Goal: Task Accomplishment & Management: Use online tool/utility

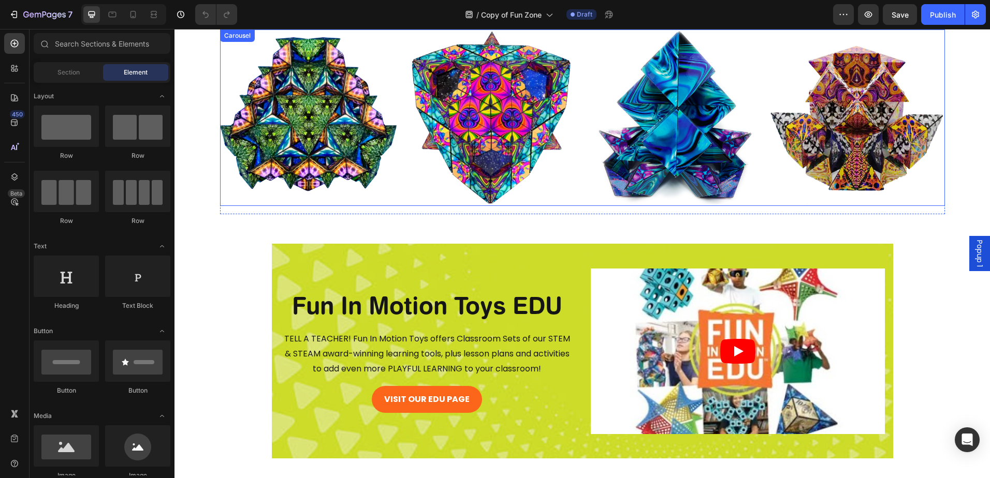
click at [926, 119] on rect "Carousel Next Arrow" at bounding box center [927, 118] width 19 height 19
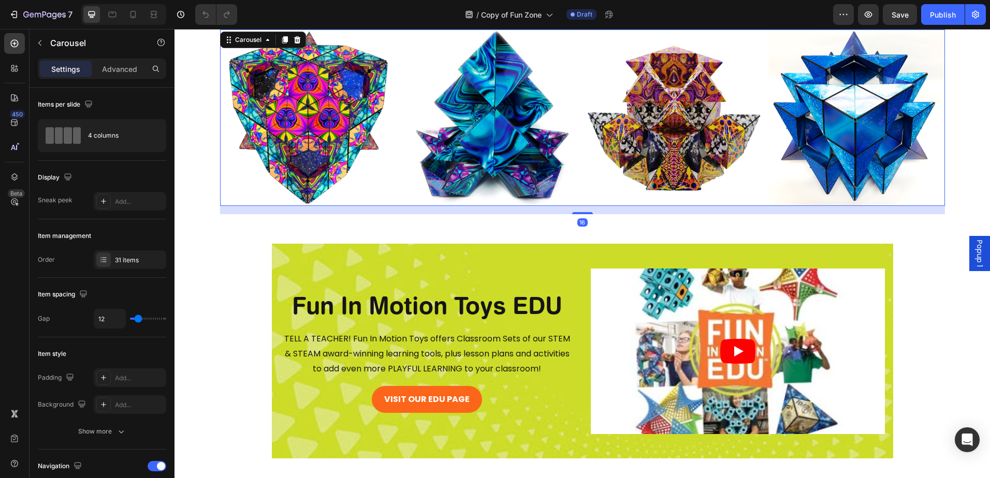
click at [926, 120] on rect "Carousel Next Arrow" at bounding box center [927, 118] width 19 height 19
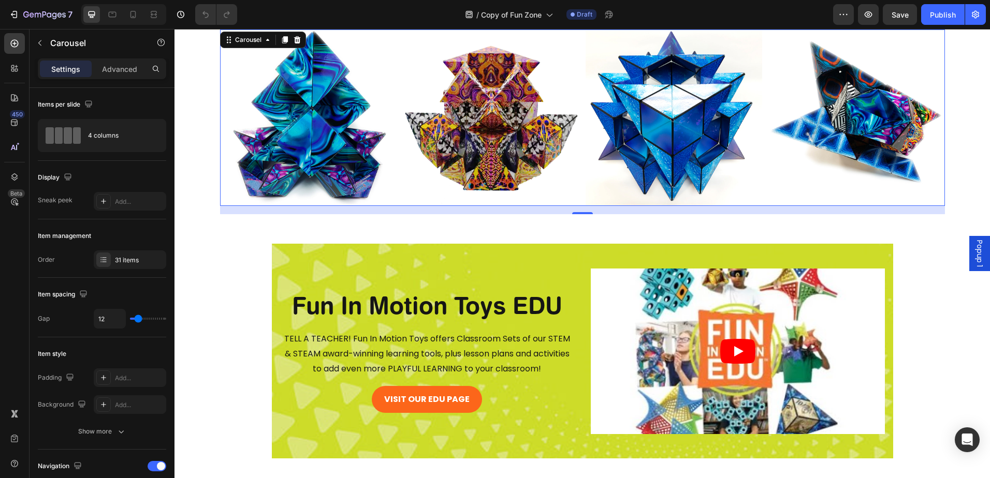
click at [926, 120] on rect "Carousel Next Arrow" at bounding box center [927, 118] width 19 height 19
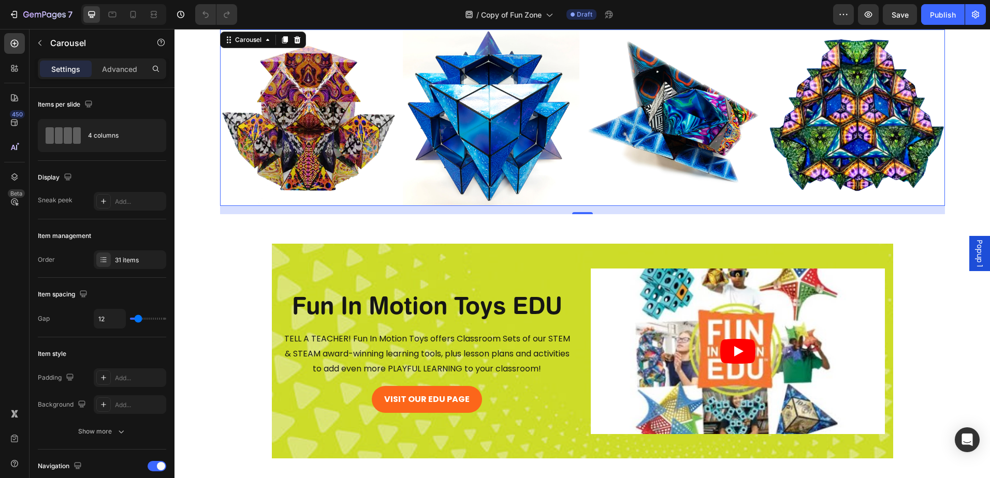
click at [926, 120] on rect "Carousel Next Arrow" at bounding box center [927, 118] width 19 height 19
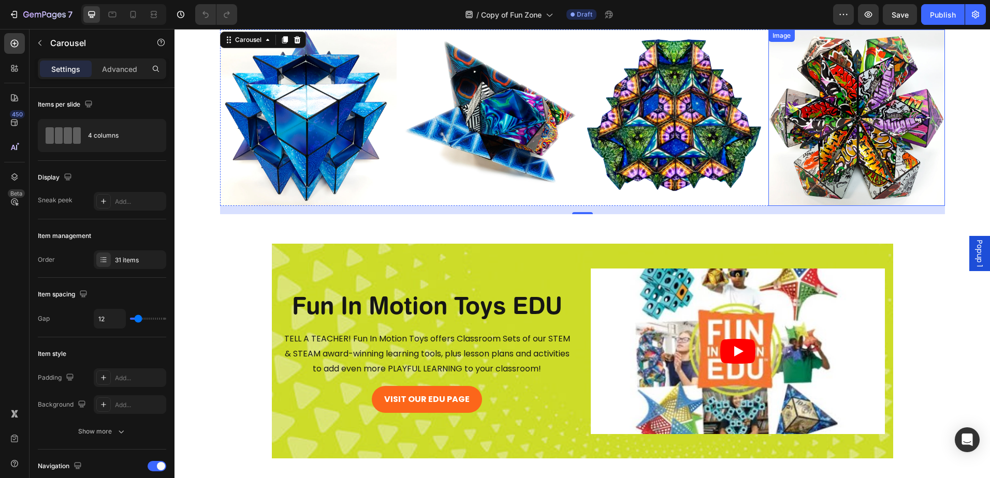
click at [818, 161] on img at bounding box center [856, 118] width 176 height 176
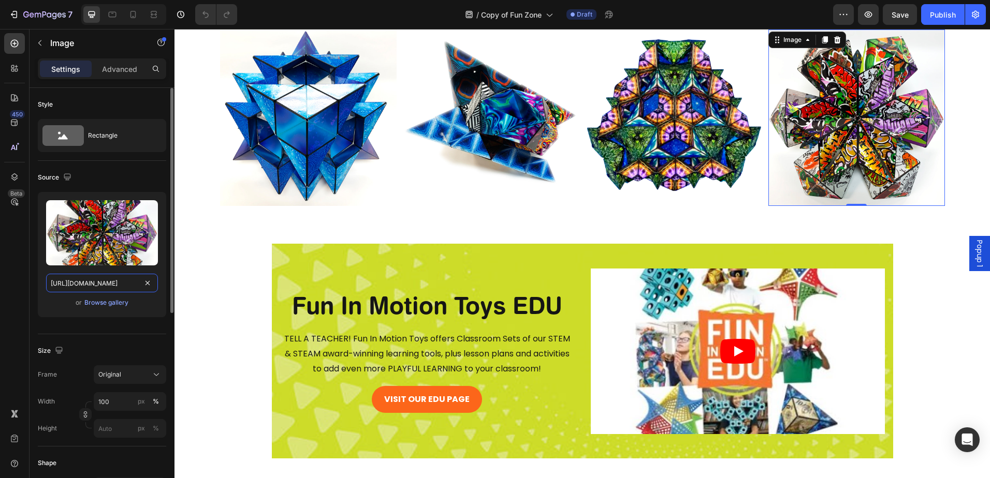
click at [119, 287] on input "[URL][DOMAIN_NAME]" at bounding box center [102, 283] width 112 height 19
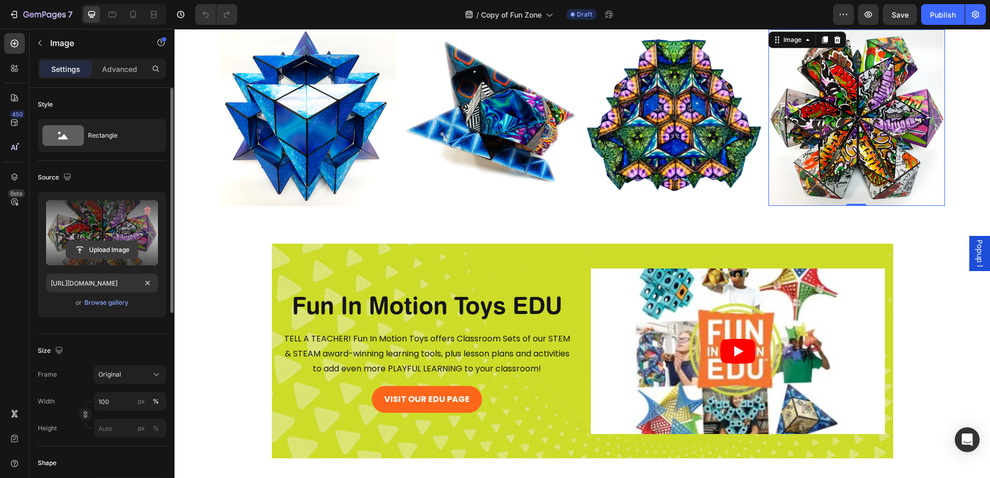
click at [99, 250] on input "file" at bounding box center [101, 250] width 71 height 18
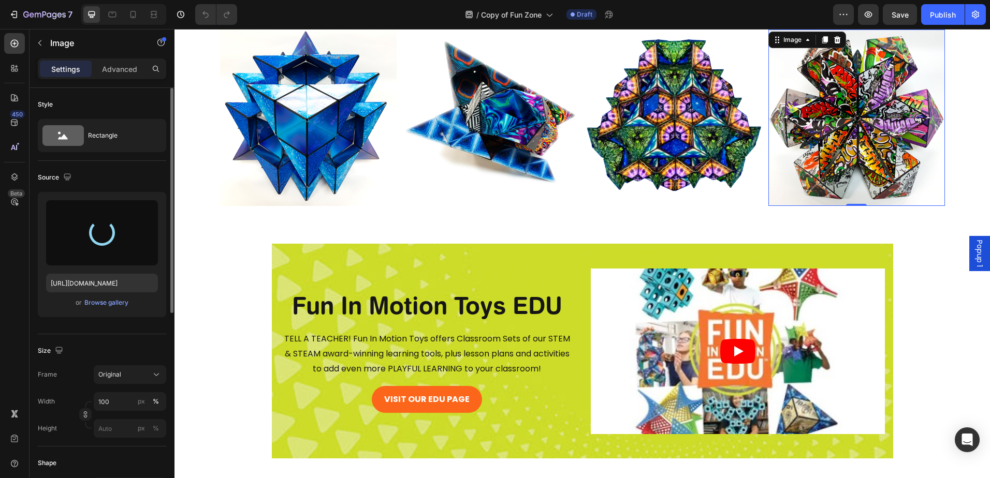
type input "[URL][DOMAIN_NAME]"
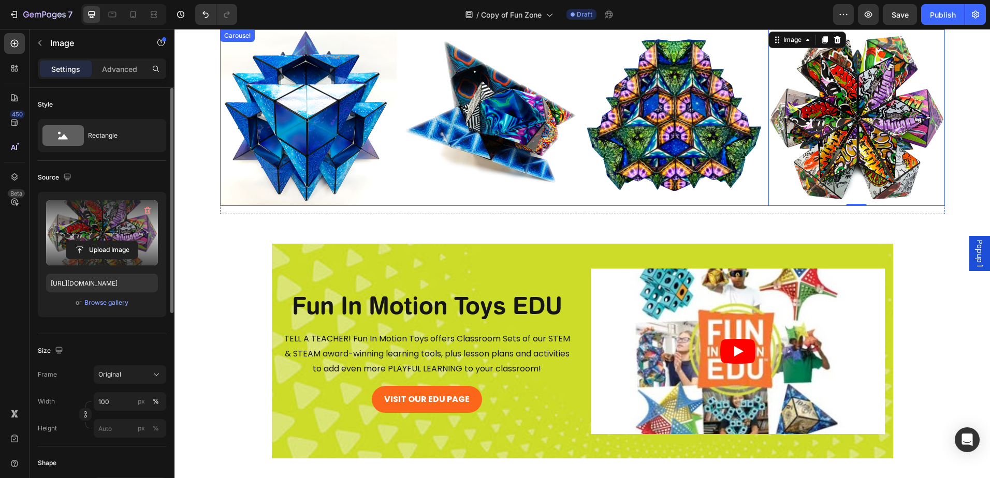
click at [928, 119] on rect "Carousel Next Arrow" at bounding box center [927, 118] width 19 height 19
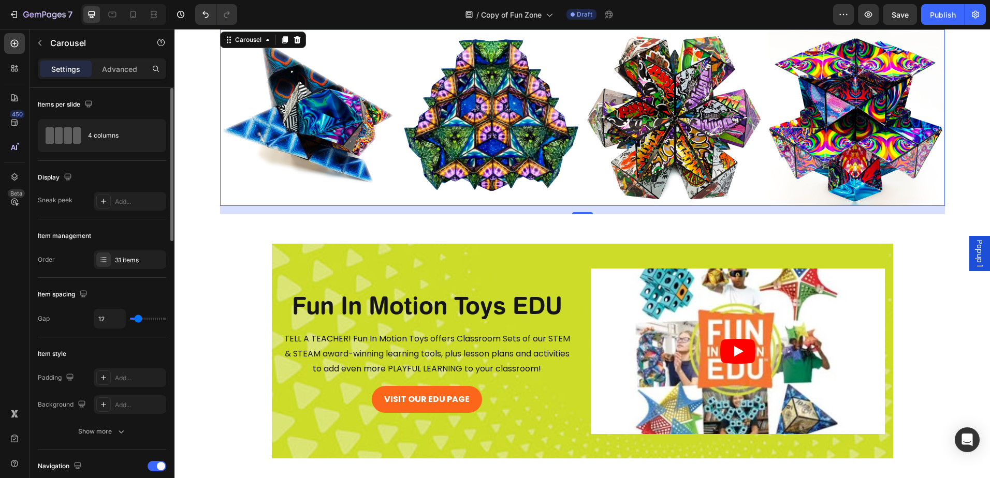
click at [928, 119] on rect "Carousel Next Arrow" at bounding box center [927, 118] width 19 height 19
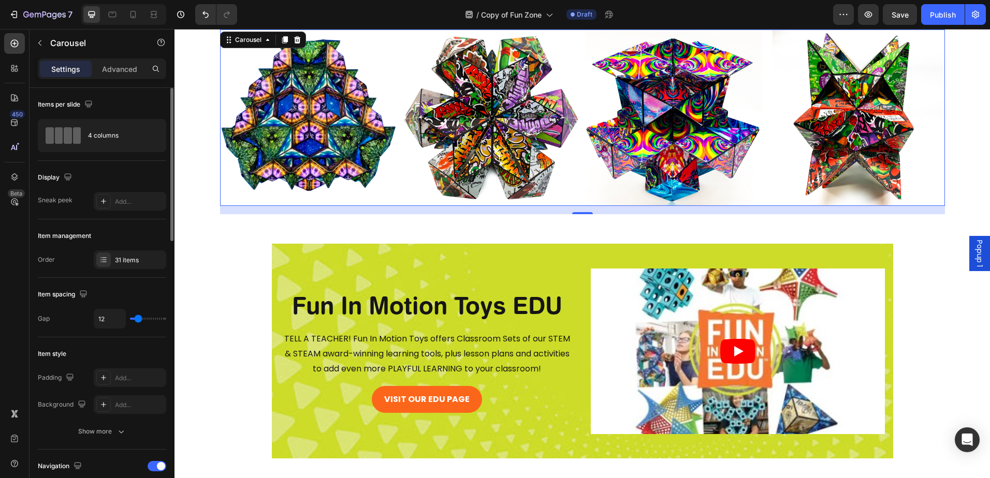
click at [928, 119] on rect "Carousel Next Arrow" at bounding box center [927, 118] width 19 height 19
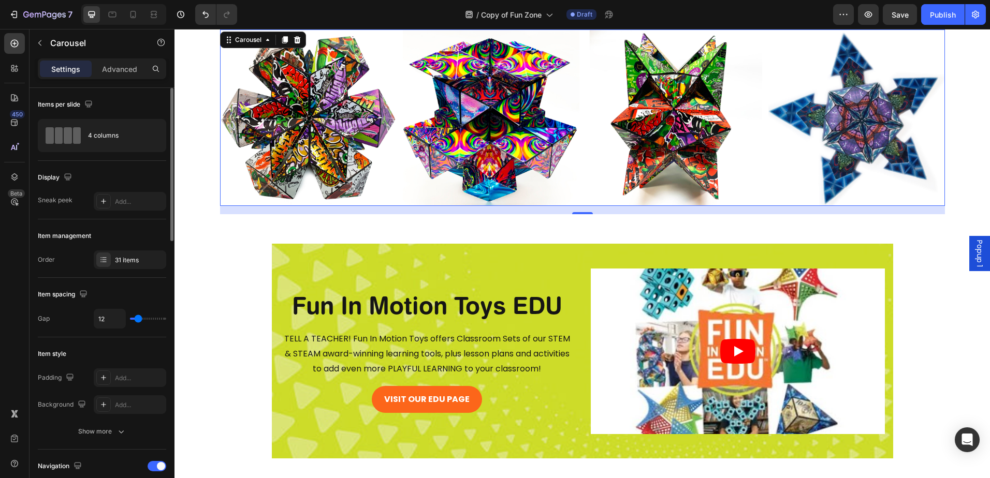
click at [928, 119] on rect "Carousel Next Arrow" at bounding box center [927, 118] width 19 height 19
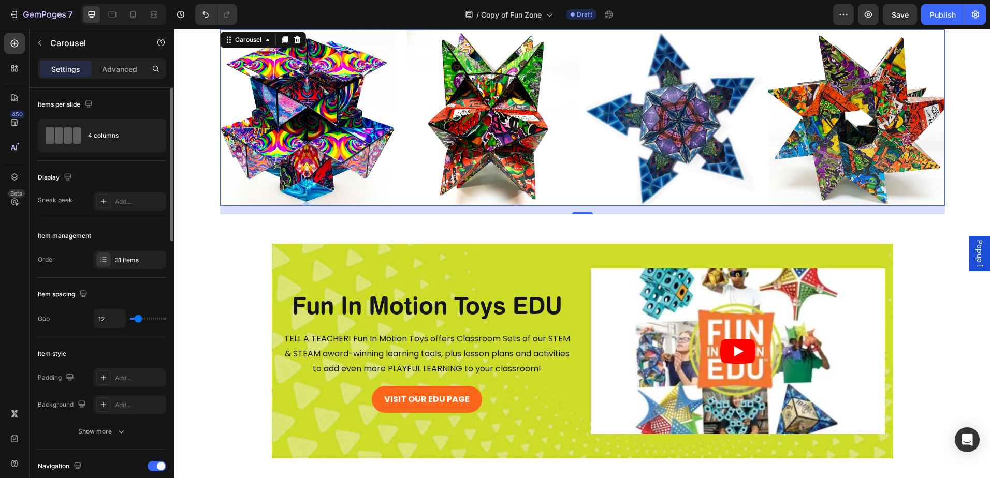
click at [928, 119] on rect "Carousel Next Arrow" at bounding box center [927, 118] width 19 height 19
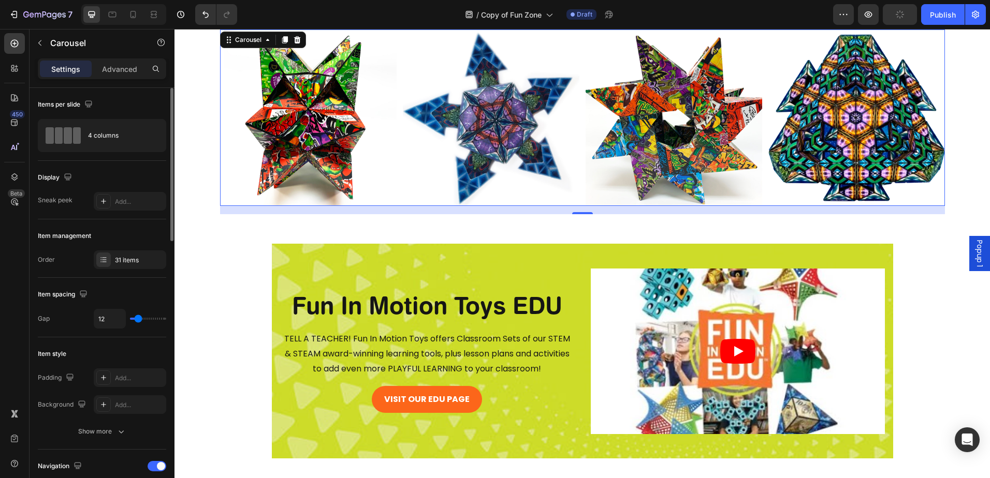
click at [928, 119] on rect "Carousel Next Arrow" at bounding box center [927, 118] width 19 height 19
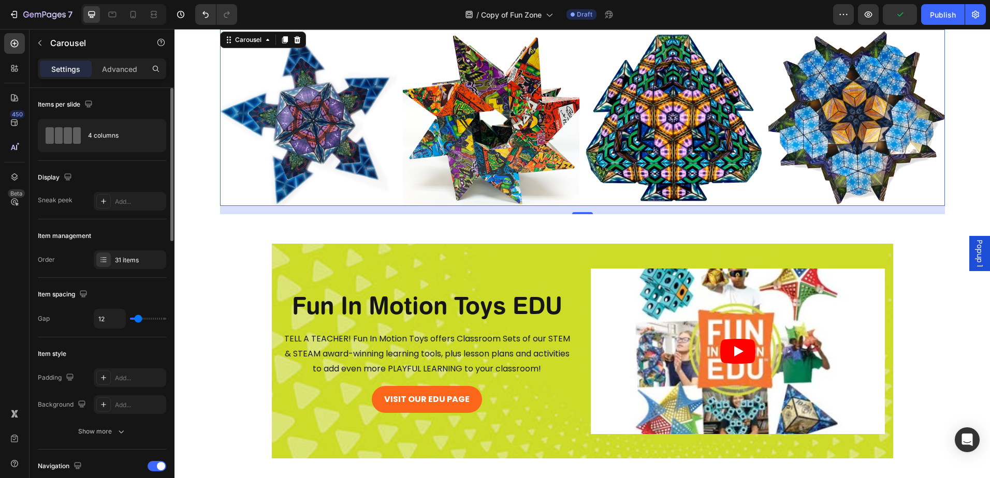
click at [928, 119] on rect "Carousel Next Arrow" at bounding box center [927, 118] width 19 height 19
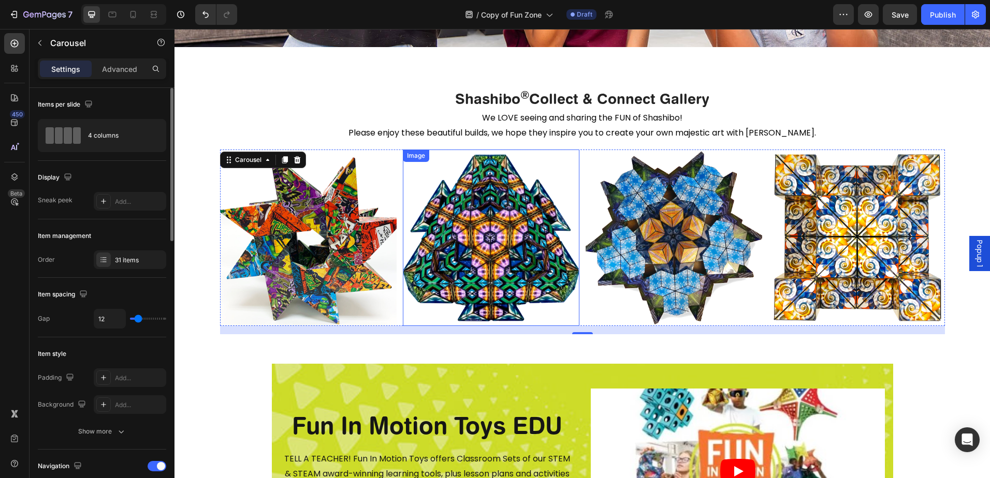
scroll to position [311, 0]
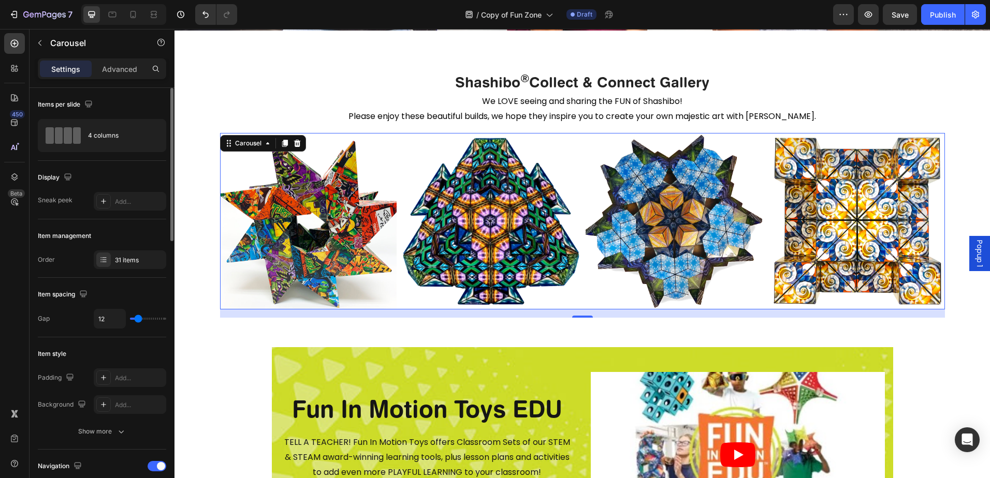
click at [928, 231] on rect "Carousel Next Arrow" at bounding box center [927, 221] width 19 height 19
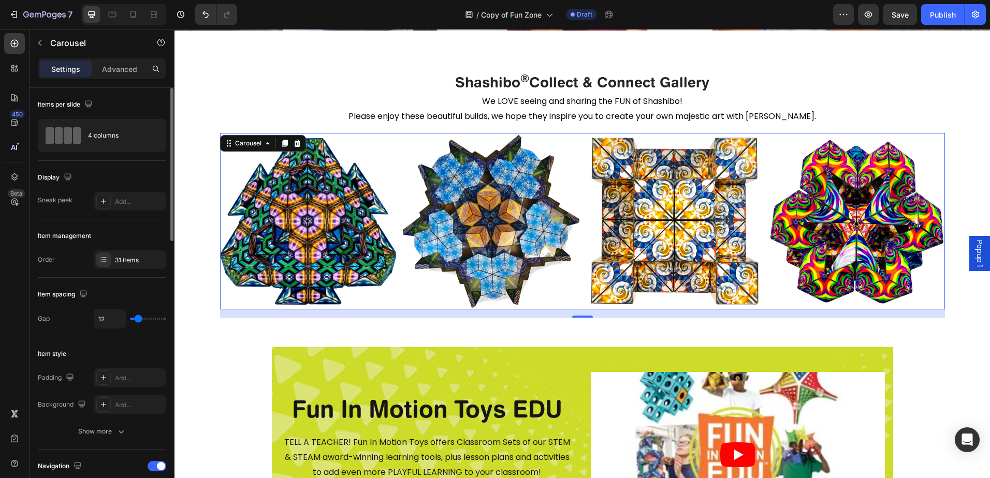
click at [928, 231] on rect "Carousel Next Arrow" at bounding box center [927, 221] width 19 height 19
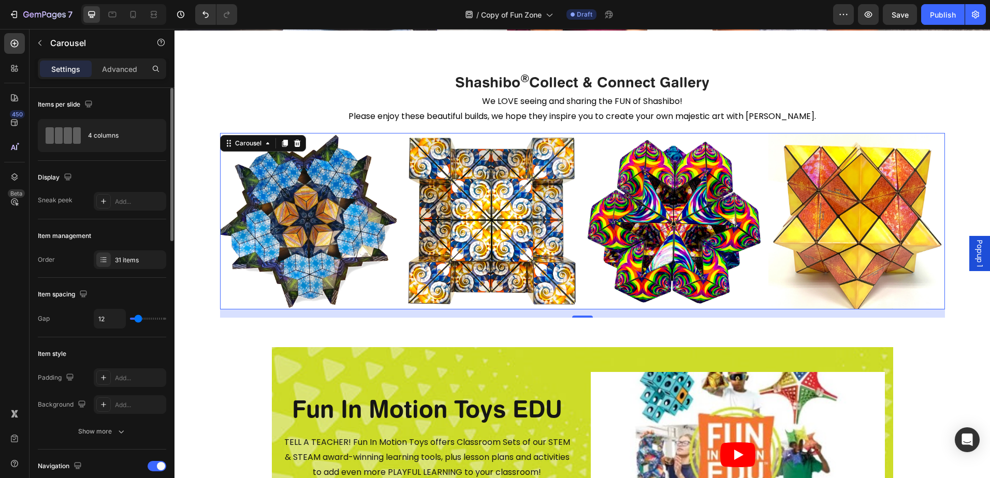
click at [928, 231] on rect "Carousel Next Arrow" at bounding box center [927, 221] width 19 height 19
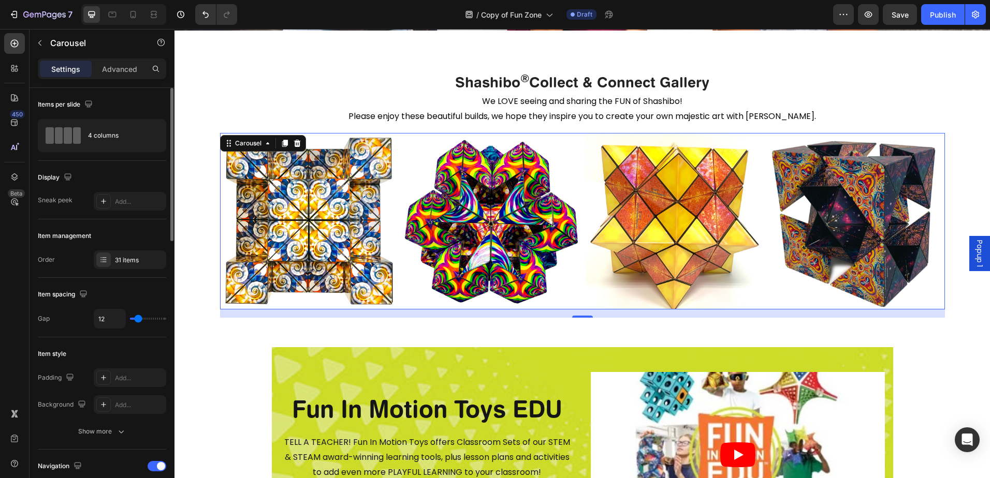
click at [928, 231] on rect "Carousel Next Arrow" at bounding box center [927, 221] width 19 height 19
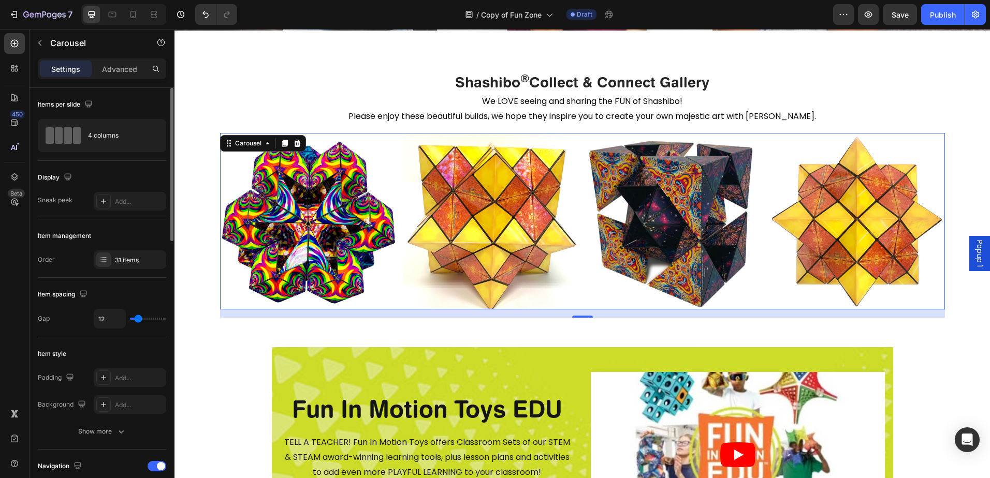
click at [928, 231] on rect "Carousel Next Arrow" at bounding box center [927, 221] width 19 height 19
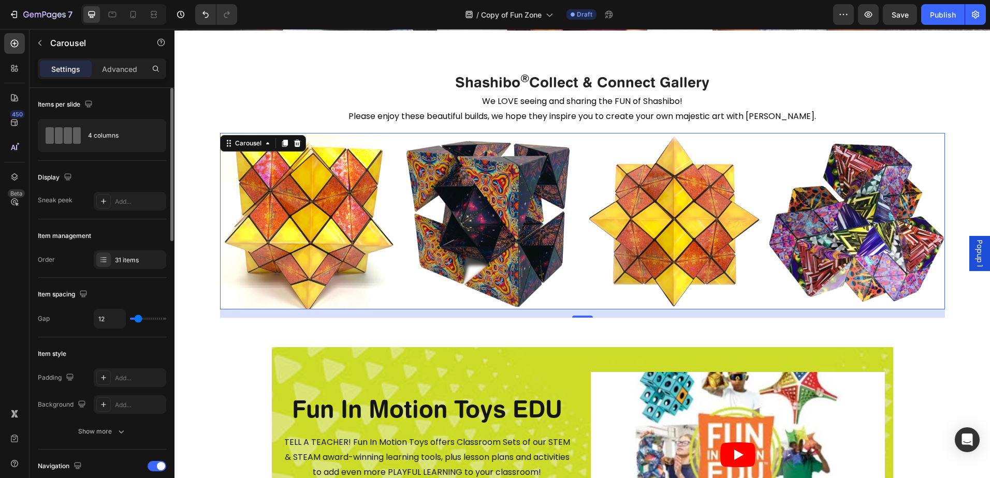
click at [928, 231] on rect "Carousel Next Arrow" at bounding box center [927, 221] width 19 height 19
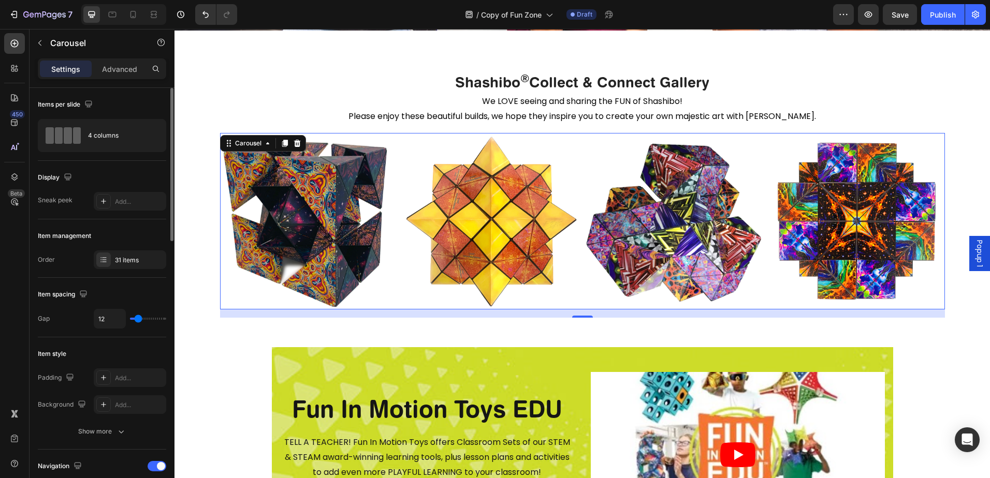
click at [928, 231] on rect "Carousel Next Arrow" at bounding box center [927, 221] width 19 height 19
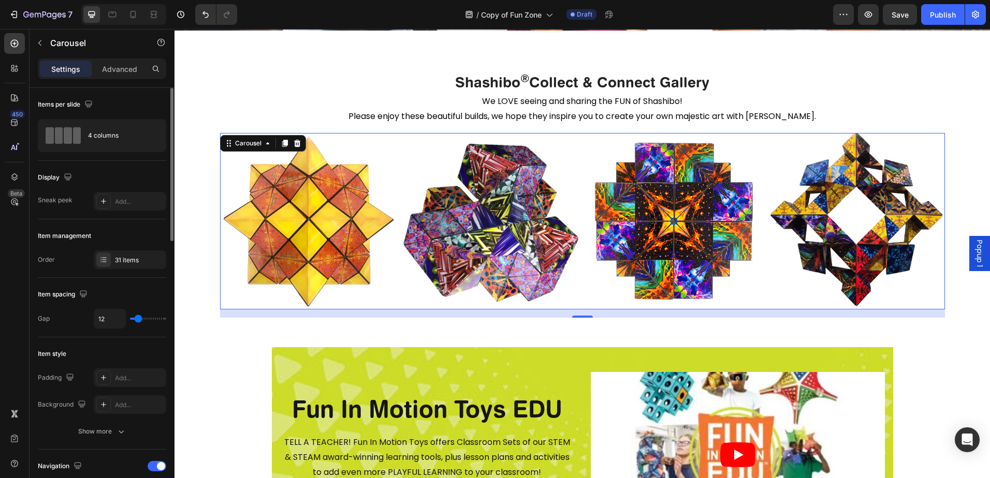
click at [928, 231] on rect "Carousel Next Arrow" at bounding box center [927, 221] width 19 height 19
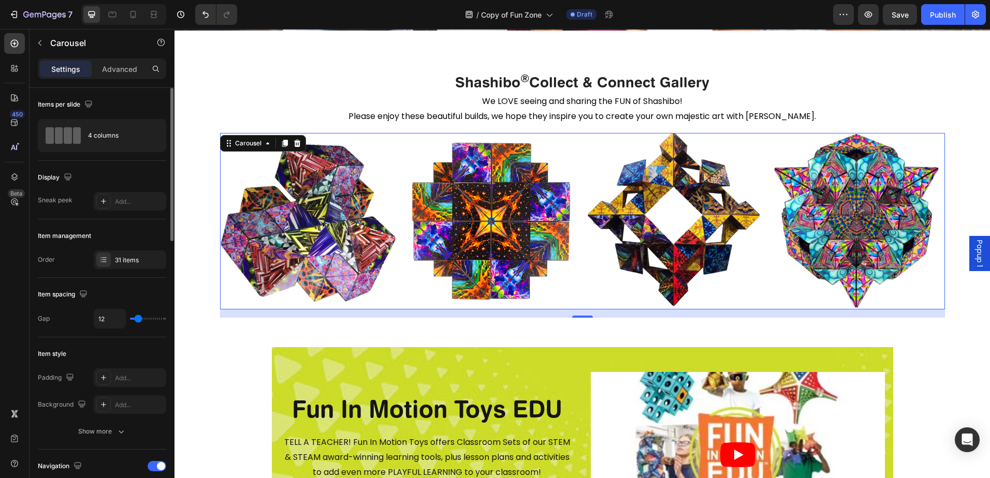
click at [928, 231] on rect "Carousel Next Arrow" at bounding box center [927, 221] width 19 height 19
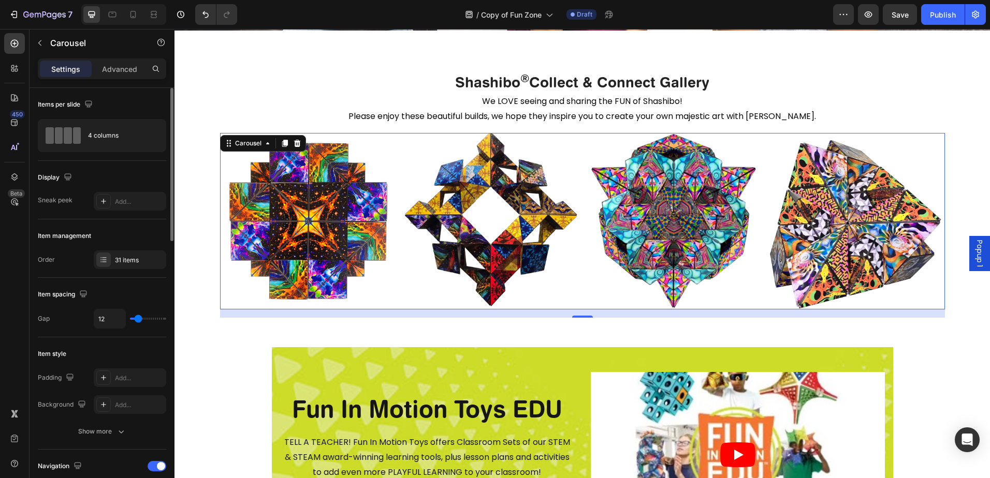
click at [928, 231] on rect "Carousel Next Arrow" at bounding box center [927, 221] width 19 height 19
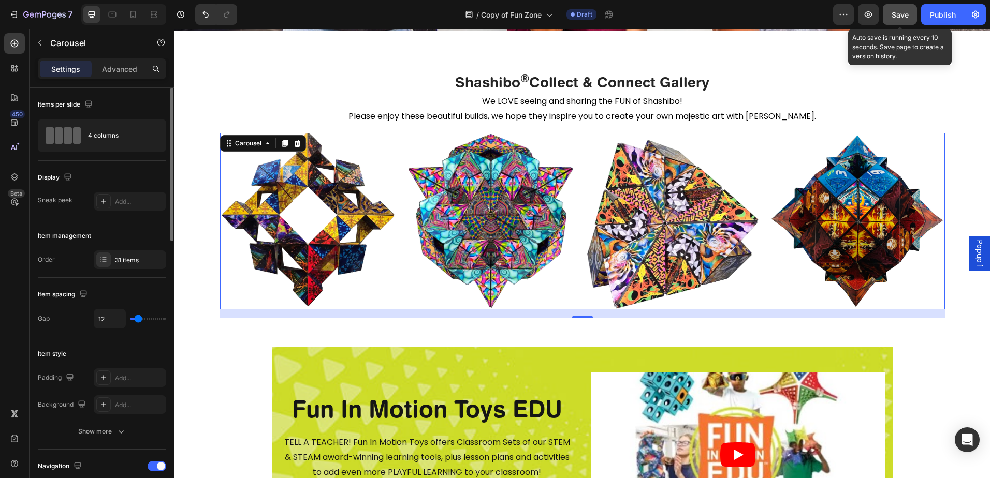
click at [905, 14] on span "Save" at bounding box center [899, 14] width 17 height 9
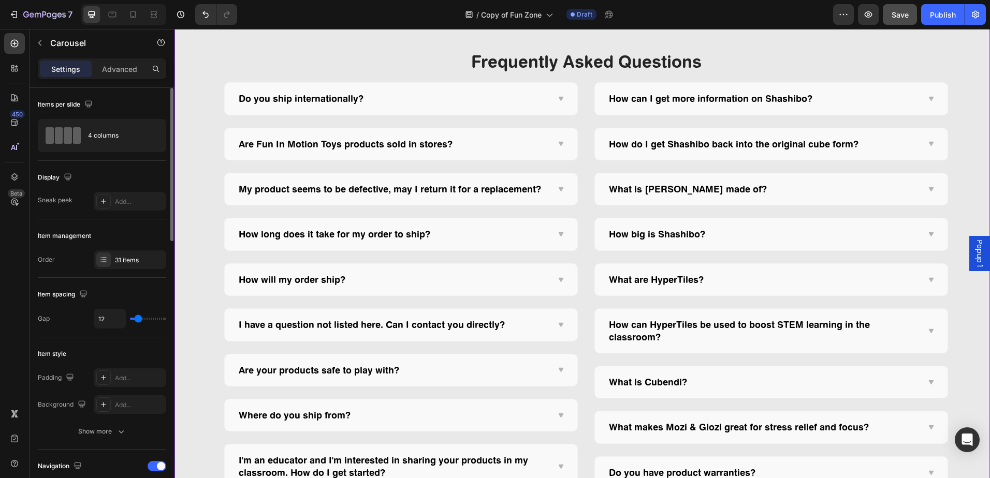
scroll to position [1915, 0]
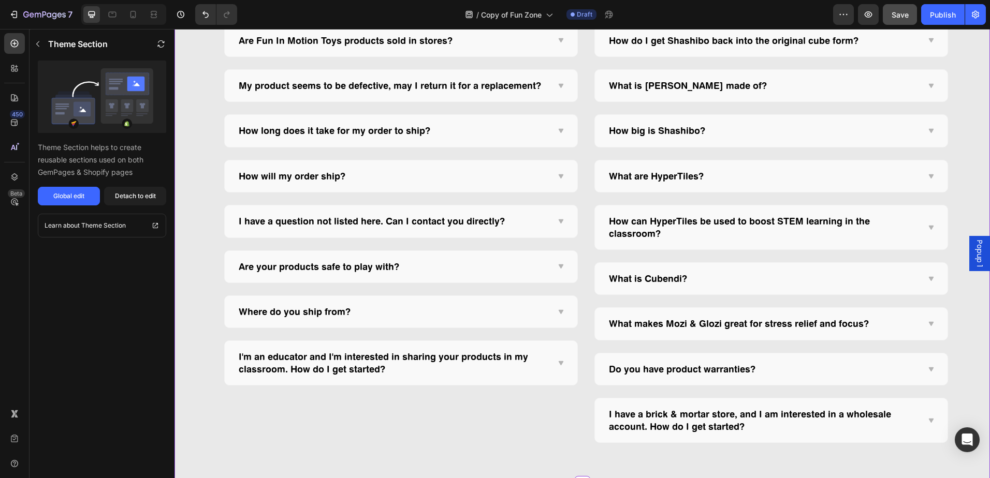
click at [323, 361] on p "I'm an educator and I'm interested in sharing your products in my classroom. Ho…" at bounding box center [393, 363] width 308 height 24
click at [928, 226] on icon at bounding box center [930, 227] width 5 height 4
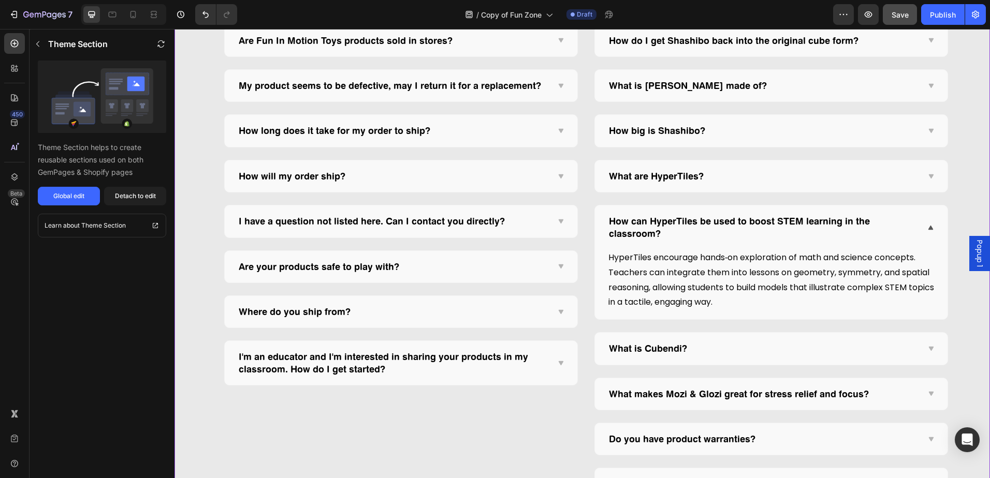
click at [557, 366] on icon at bounding box center [560, 363] width 8 height 8
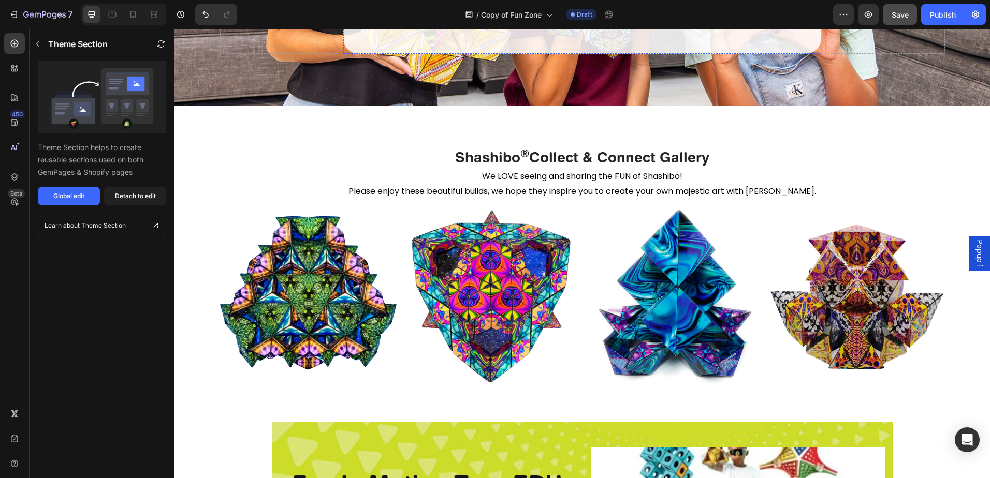
scroll to position [259, 0]
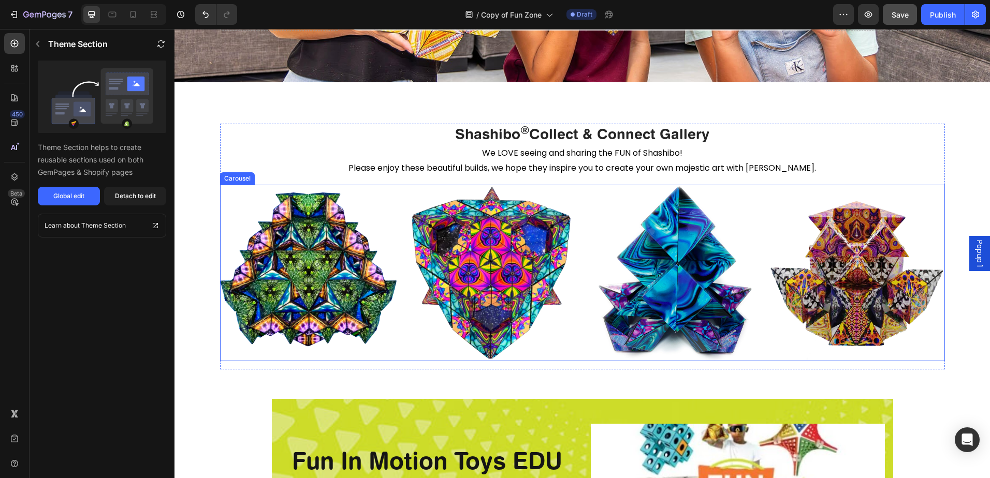
click at [929, 283] on rect "Carousel Next Arrow" at bounding box center [927, 273] width 19 height 19
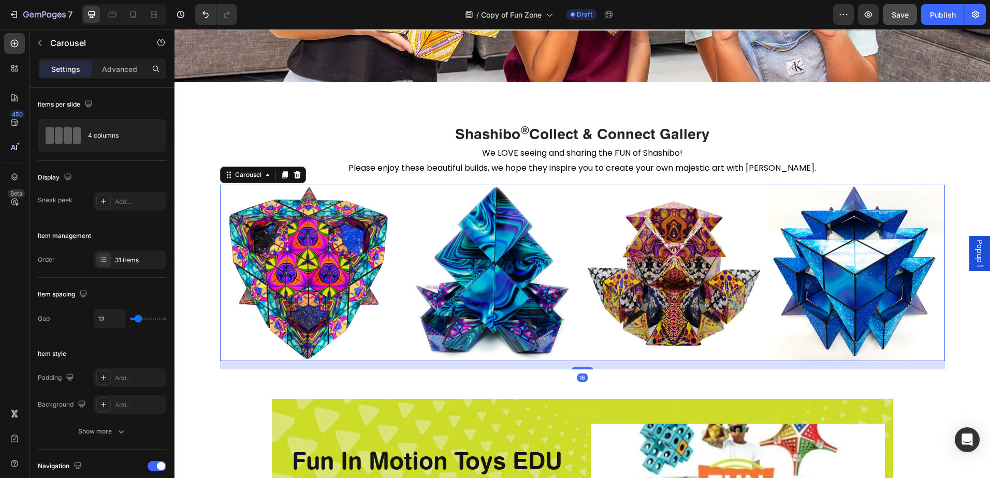
click at [929, 283] on rect "Carousel Next Arrow" at bounding box center [927, 273] width 19 height 19
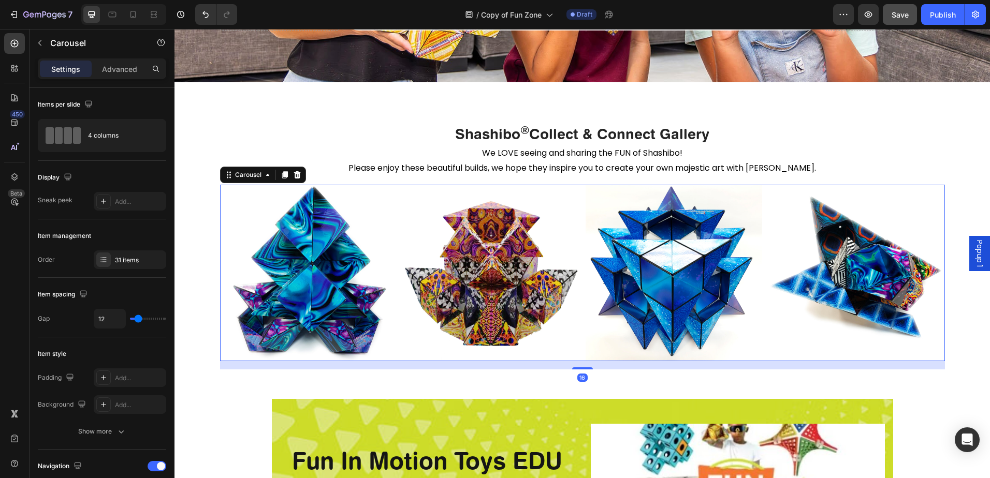
click at [929, 283] on rect "Carousel Next Arrow" at bounding box center [927, 273] width 19 height 19
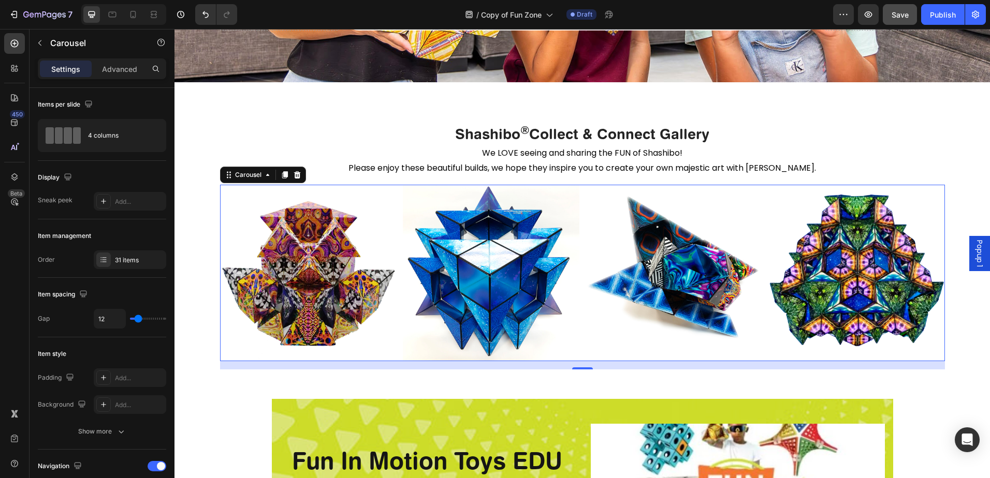
click at [929, 283] on rect "Carousel Next Arrow" at bounding box center [927, 273] width 19 height 19
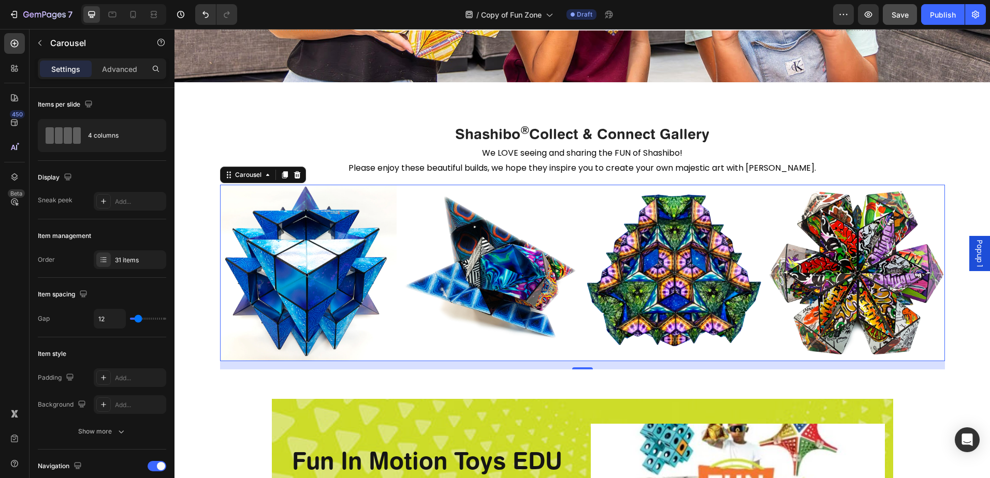
click at [929, 283] on rect "Carousel Next Arrow" at bounding box center [927, 273] width 19 height 19
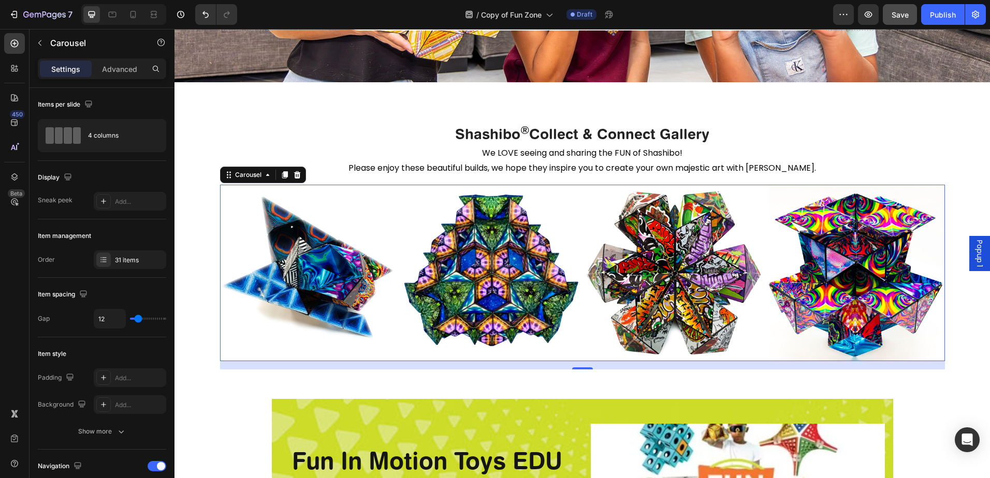
click at [929, 283] on rect "Carousel Next Arrow" at bounding box center [927, 273] width 19 height 19
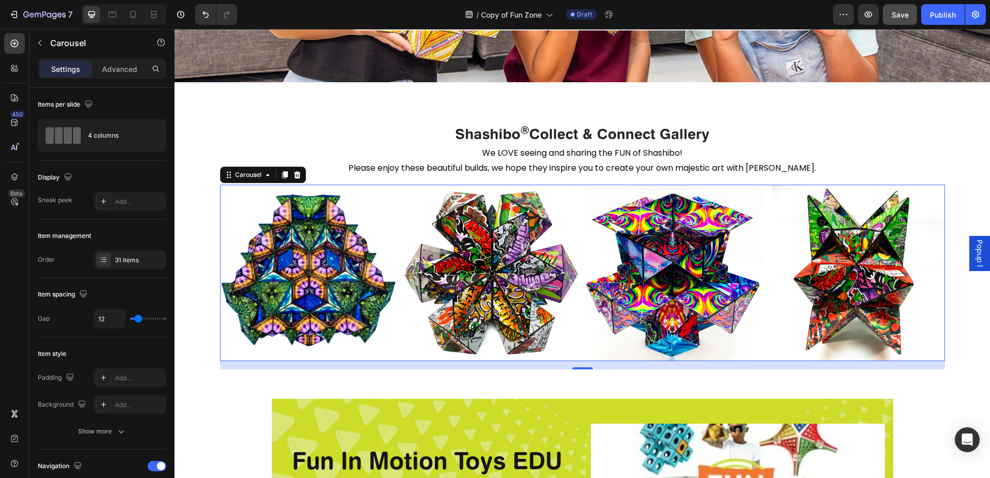
click at [929, 283] on rect "Carousel Next Arrow" at bounding box center [927, 273] width 19 height 19
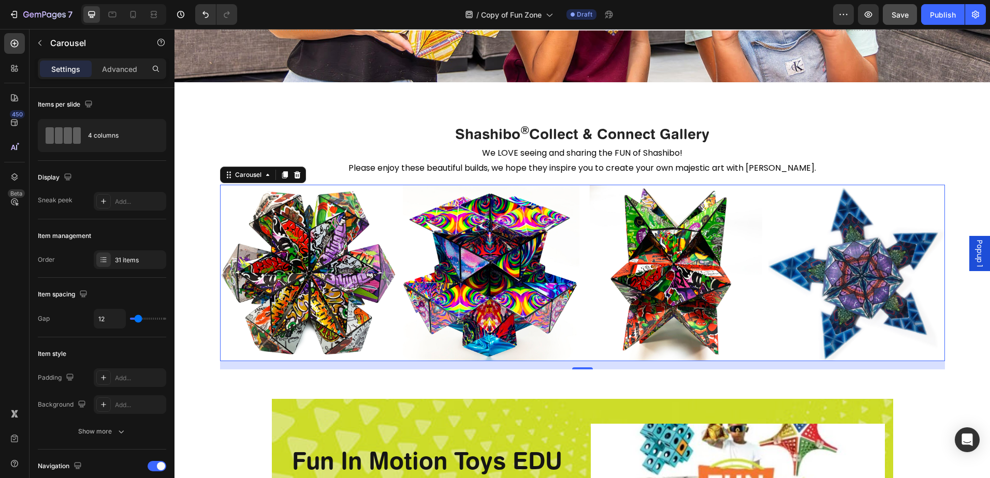
click at [929, 283] on rect "Carousel Next Arrow" at bounding box center [927, 273] width 19 height 19
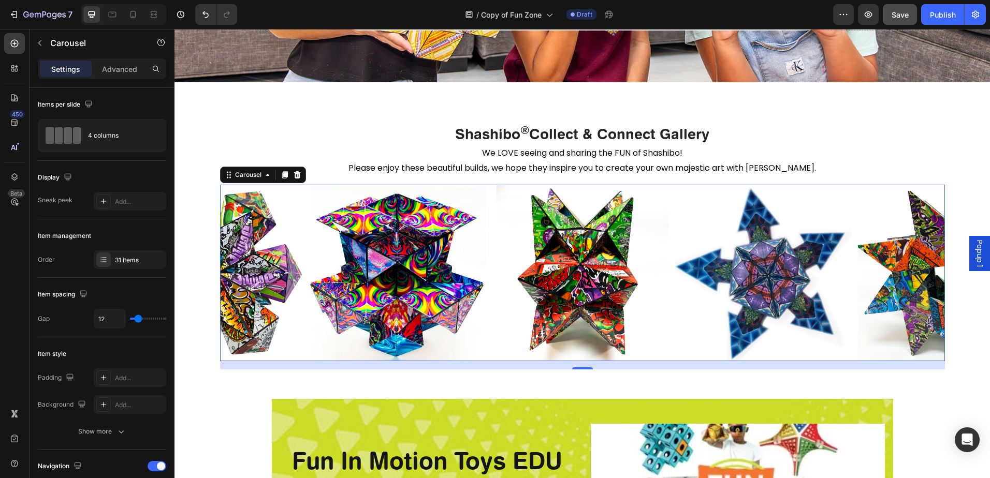
click at [929, 283] on rect "Carousel Next Arrow" at bounding box center [927, 273] width 19 height 19
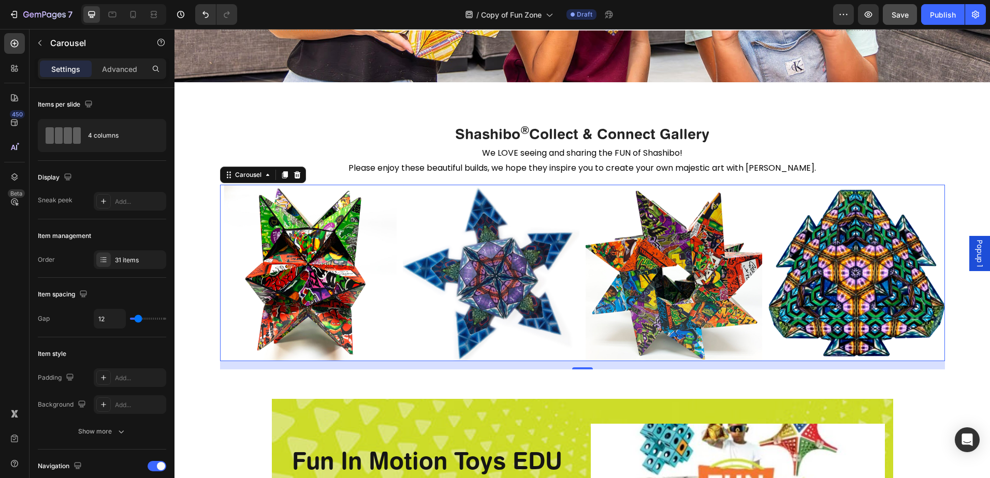
click at [929, 283] on rect "Carousel Next Arrow" at bounding box center [927, 273] width 19 height 19
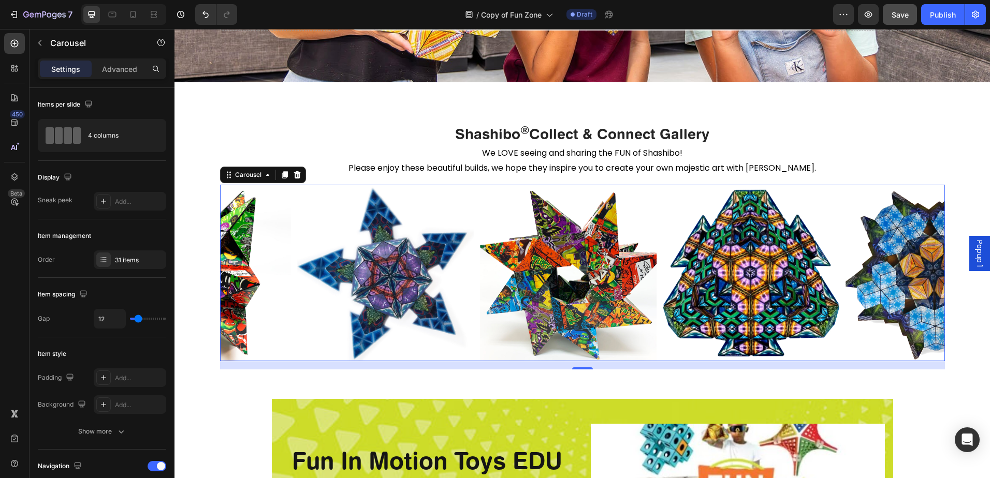
click at [929, 283] on rect "Carousel Next Arrow" at bounding box center [927, 273] width 19 height 19
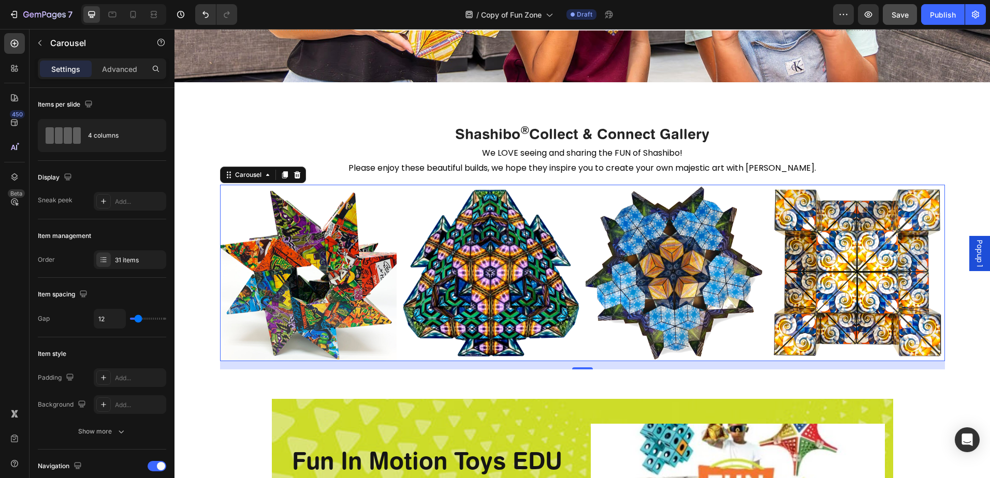
click at [929, 283] on rect "Carousel Next Arrow" at bounding box center [927, 273] width 19 height 19
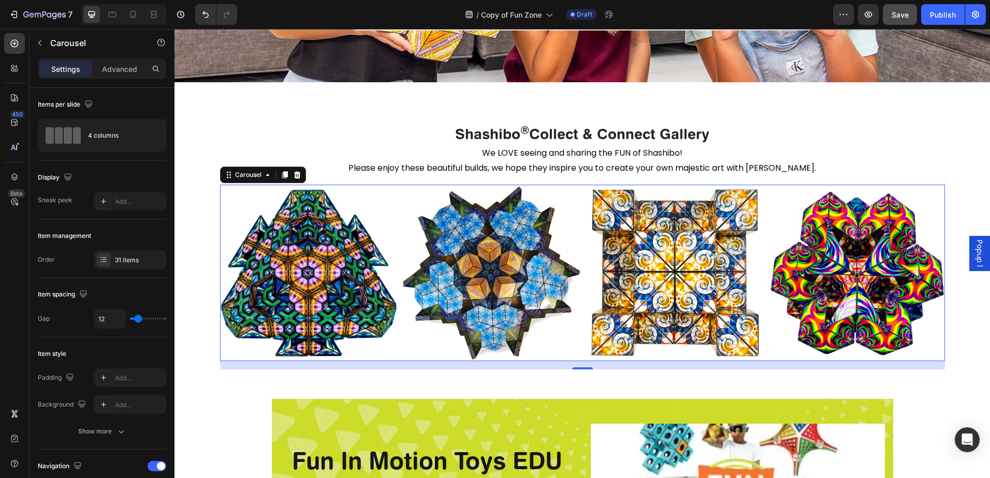
click at [929, 283] on rect "Carousel Next Arrow" at bounding box center [927, 273] width 19 height 19
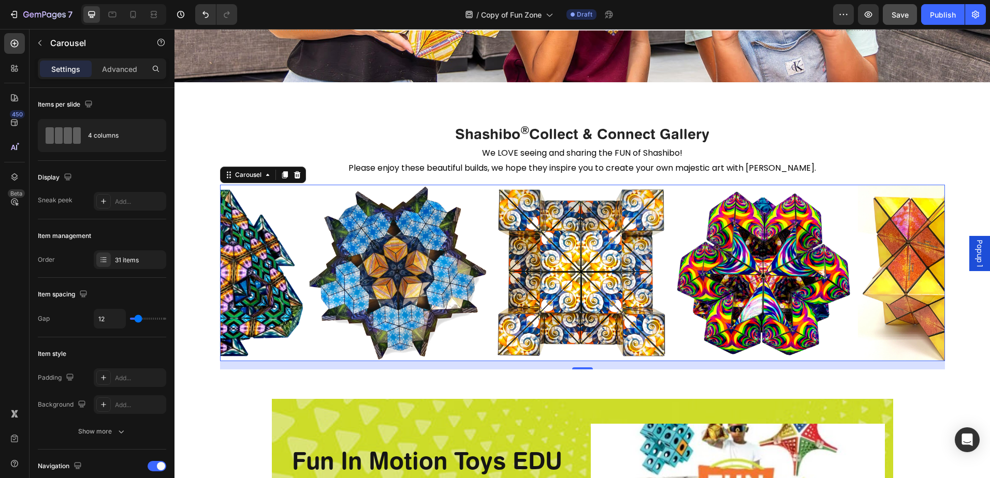
click at [929, 283] on rect "Carousel Next Arrow" at bounding box center [927, 273] width 19 height 19
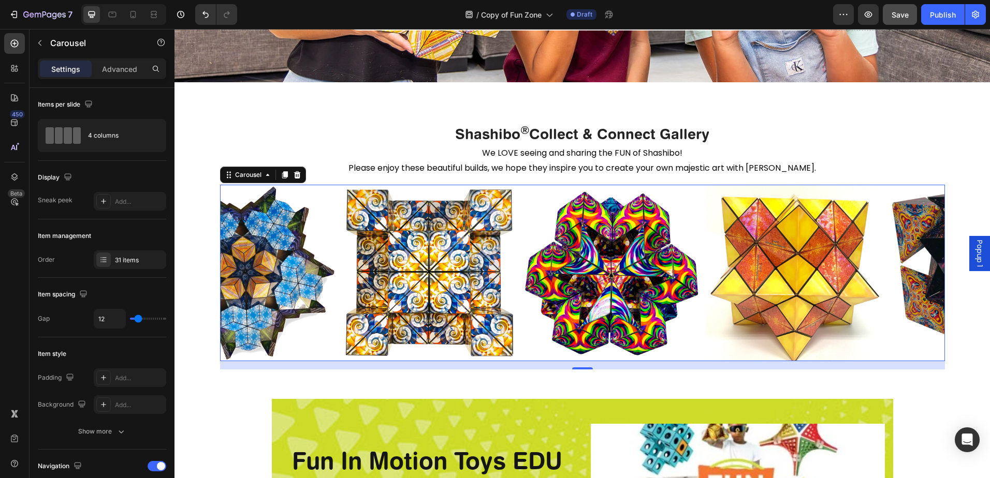
click at [929, 283] on rect "Carousel Next Arrow" at bounding box center [927, 273] width 19 height 19
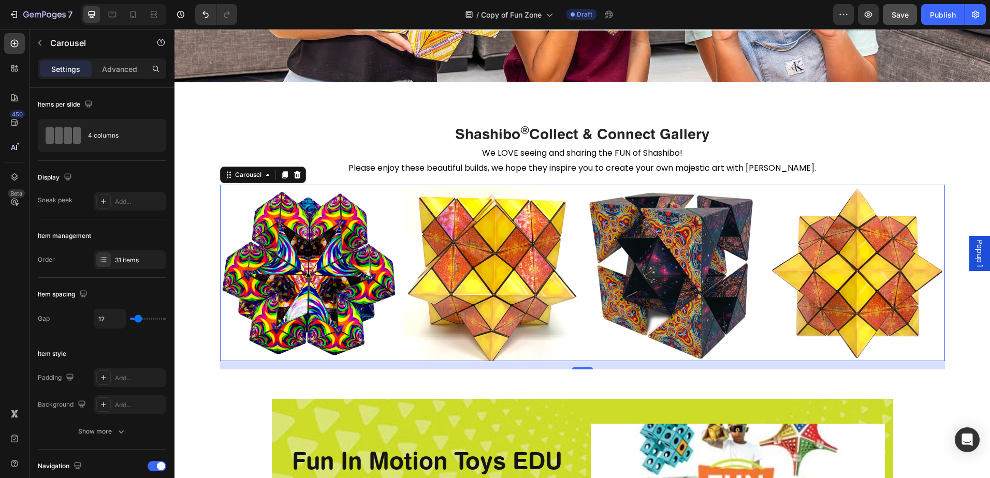
click at [929, 283] on rect "Carousel Next Arrow" at bounding box center [927, 273] width 19 height 19
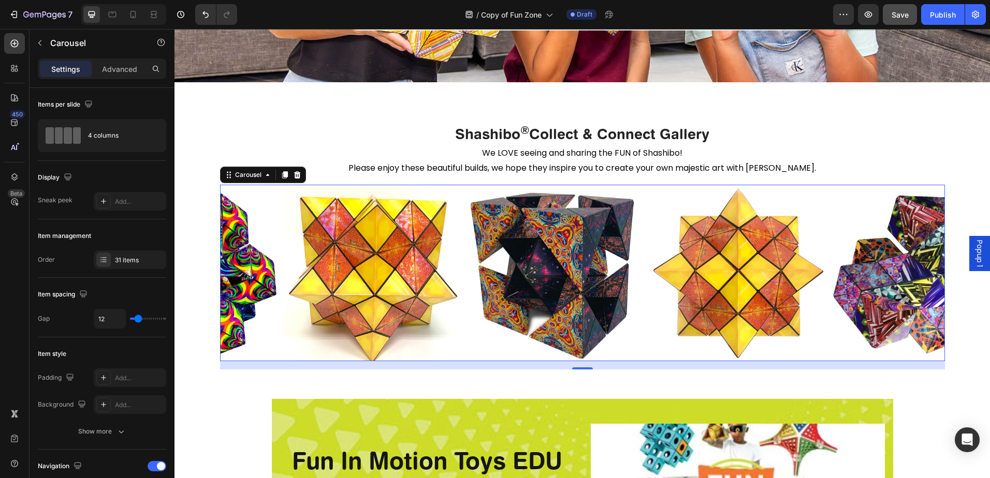
click at [929, 283] on rect "Carousel Next Arrow" at bounding box center [927, 273] width 19 height 19
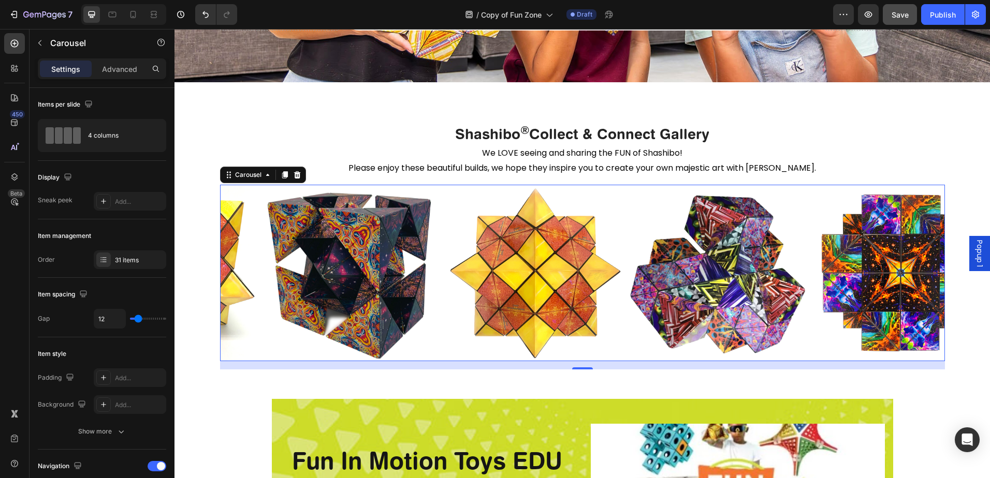
click at [929, 283] on rect "Carousel Next Arrow" at bounding box center [927, 273] width 19 height 19
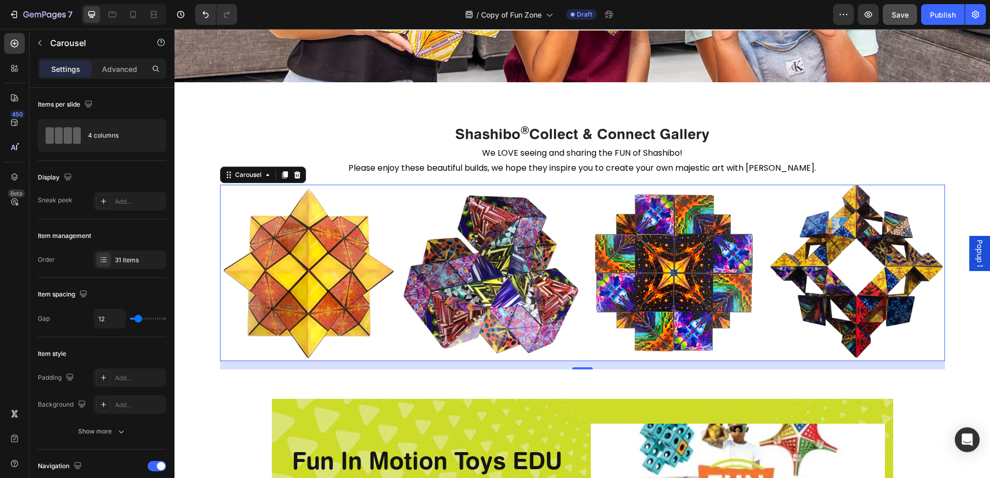
click at [929, 283] on rect "Carousel Next Arrow" at bounding box center [927, 273] width 19 height 19
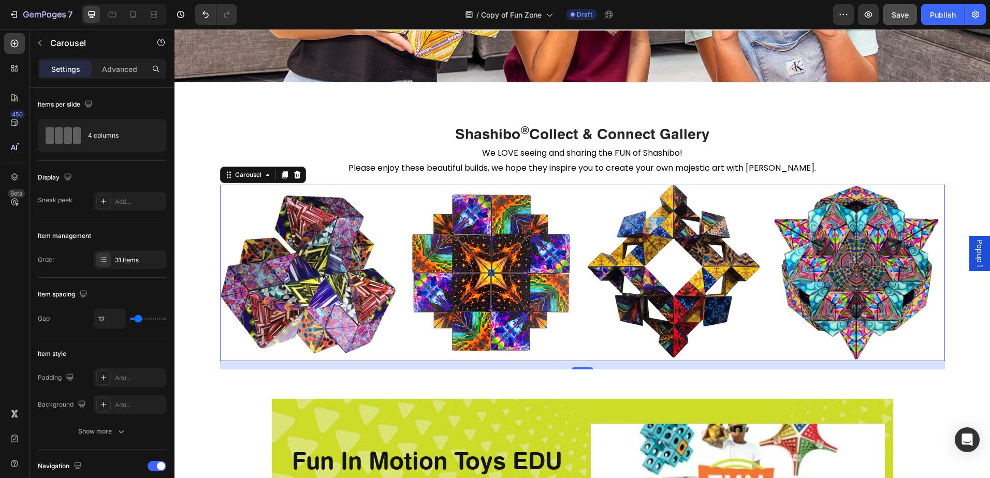
click at [929, 283] on rect "Carousel Next Arrow" at bounding box center [927, 273] width 19 height 19
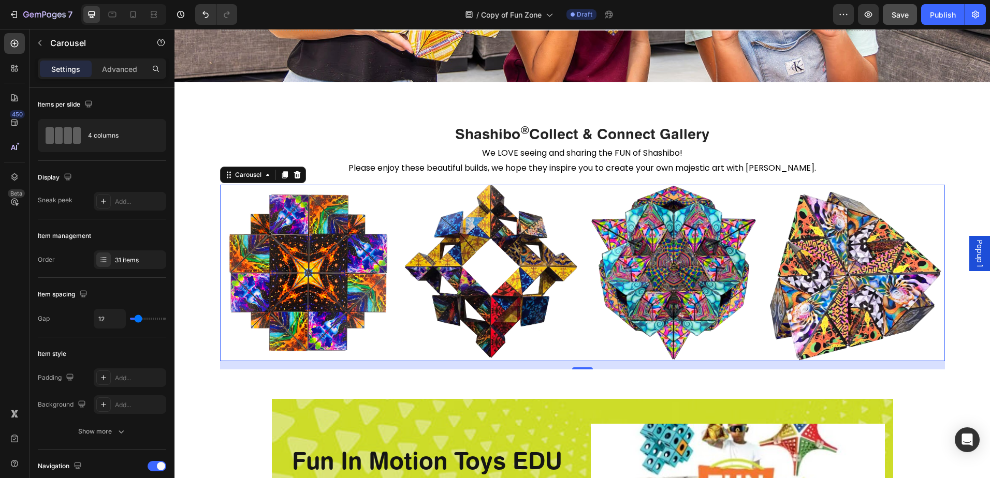
click at [929, 283] on rect "Carousel Next Arrow" at bounding box center [927, 273] width 19 height 19
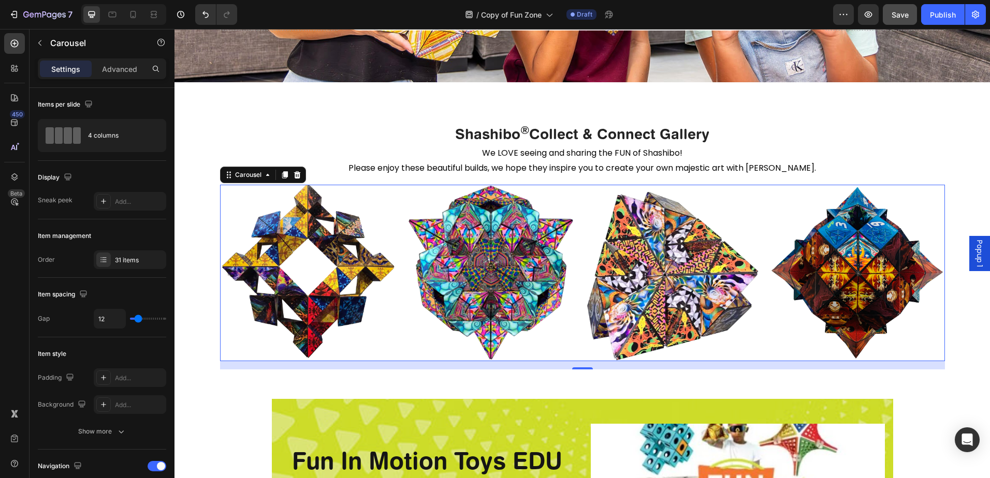
click at [929, 283] on rect "Carousel Next Arrow" at bounding box center [927, 273] width 19 height 19
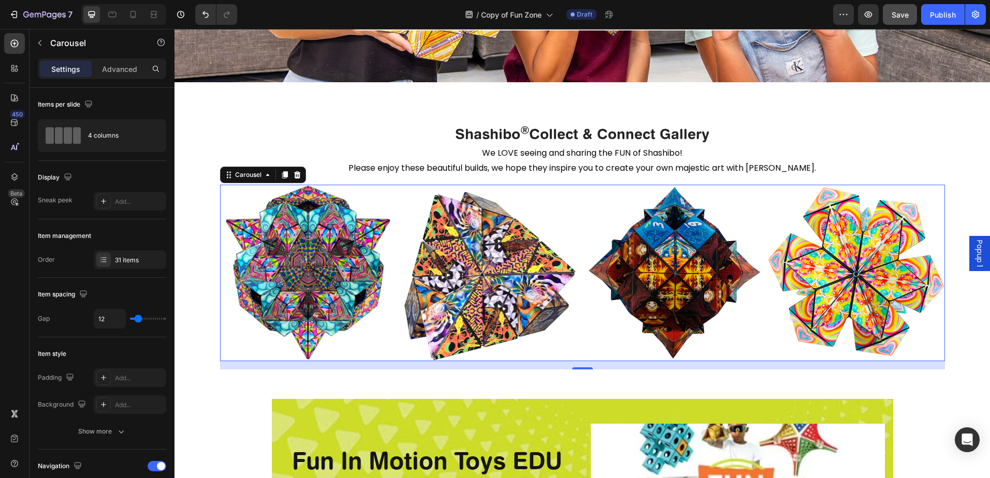
click at [929, 283] on rect "Carousel Next Arrow" at bounding box center [927, 273] width 19 height 19
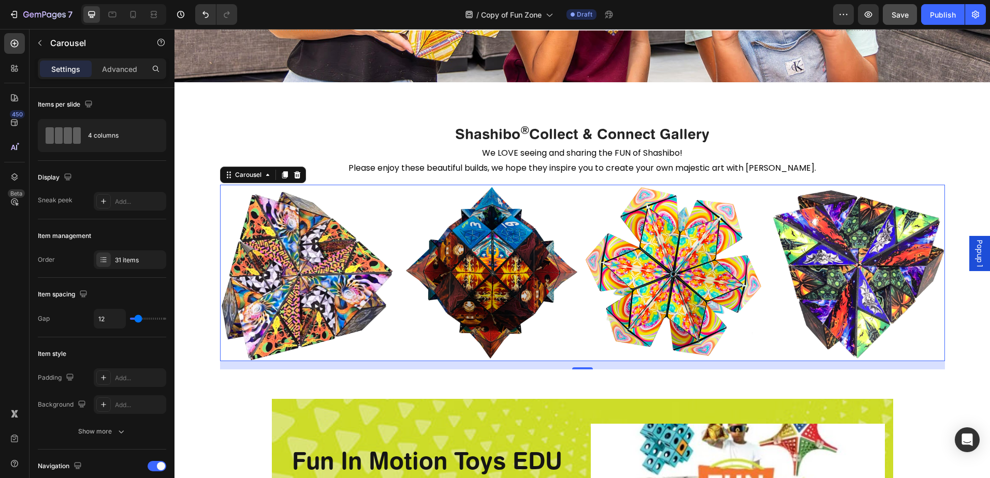
click at [929, 283] on rect "Carousel Next Arrow" at bounding box center [927, 273] width 19 height 19
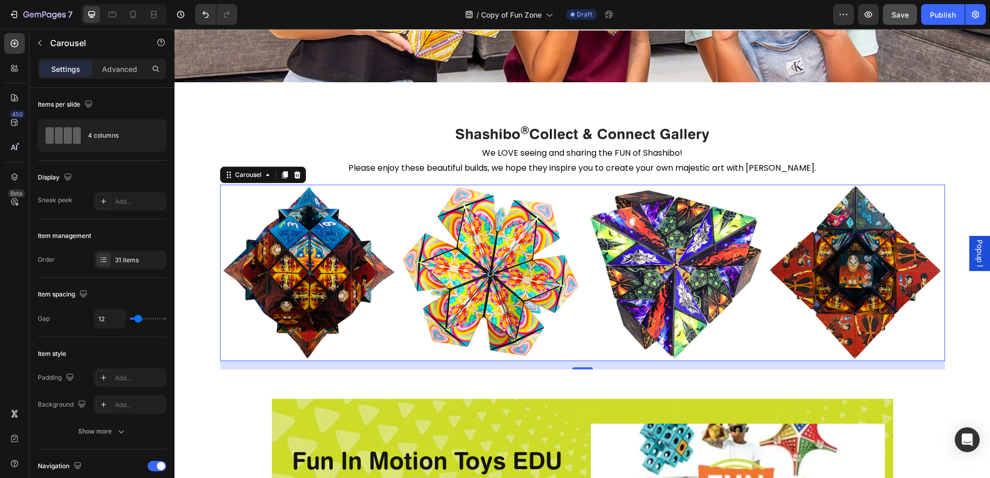
click at [929, 283] on rect "Carousel Next Arrow" at bounding box center [927, 273] width 19 height 19
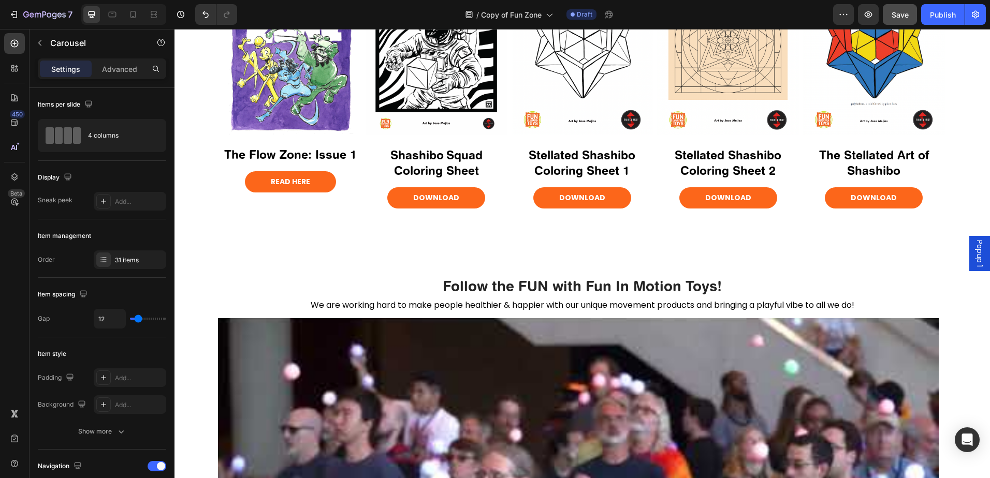
scroll to position [1139, 0]
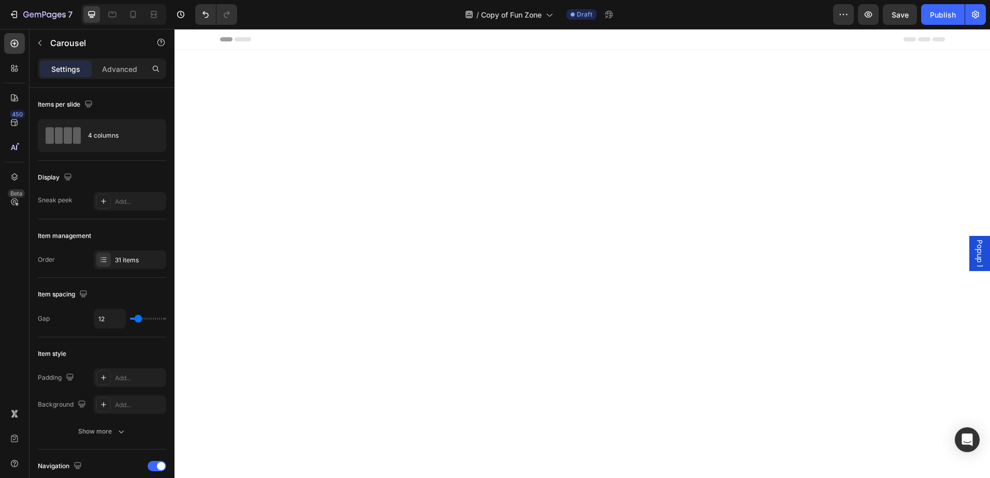
scroll to position [1139, 0]
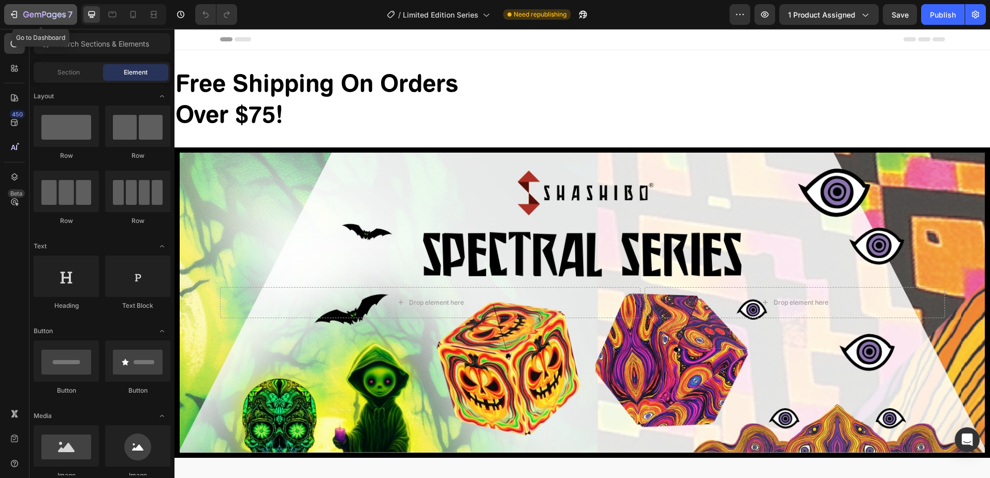
click at [10, 19] on icon "button" at bounding box center [14, 14] width 10 height 10
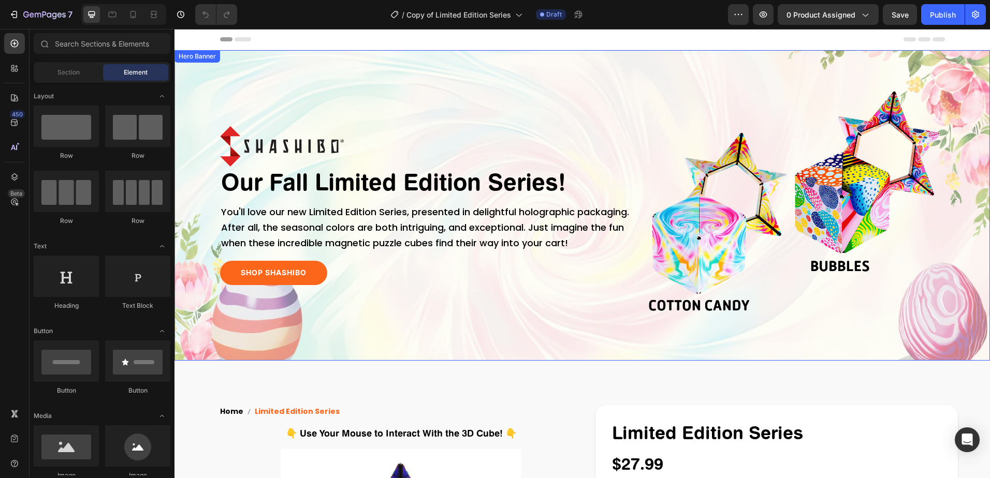
click at [197, 57] on div "Hero Banner" at bounding box center [196, 56] width 41 height 9
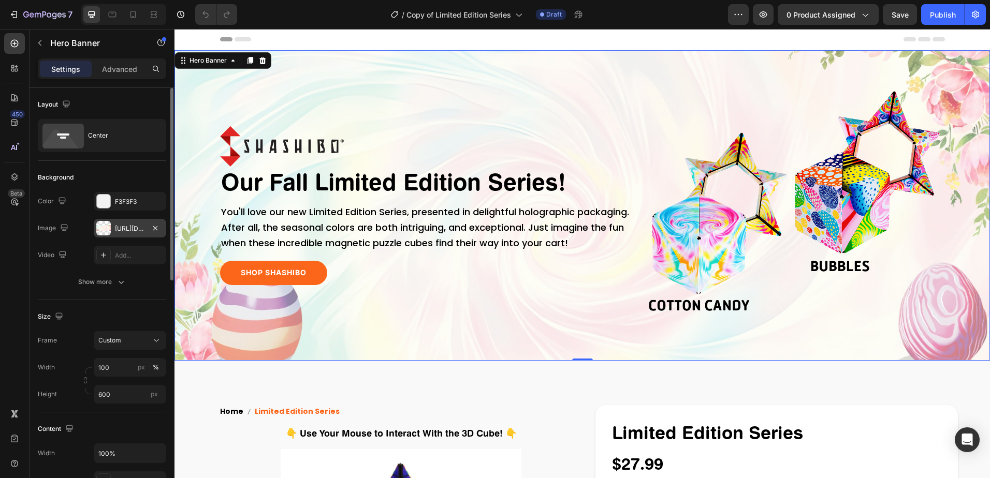
click at [123, 229] on div "https://cdn.shopify.com/s/files/1/0523/7738/7168/files/gempages_490488081443456…" at bounding box center [130, 228] width 30 height 9
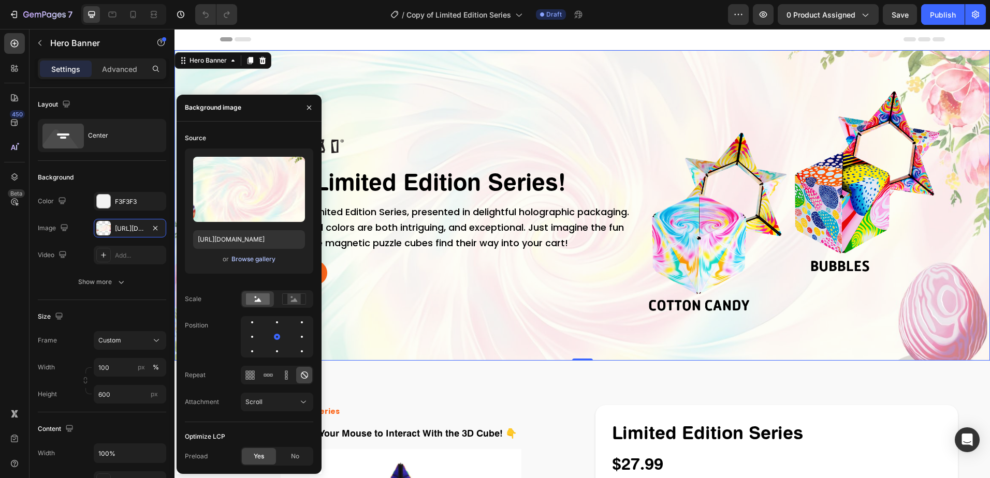
drag, startPoint x: 250, startPoint y: 262, endPoint x: 237, endPoint y: 261, distance: 13.5
click at [237, 261] on div "Browse gallery" at bounding box center [253, 259] width 44 height 9
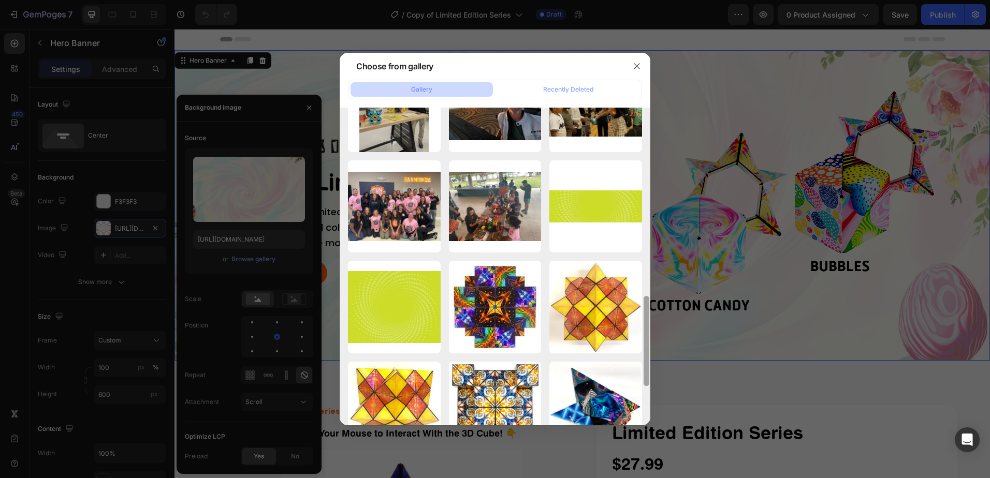
drag, startPoint x: 646, startPoint y: 110, endPoint x: 651, endPoint y: 453, distance: 343.2
click at [651, 453] on div "Choose from gallery Gallery Recently Deleted Jose TMNT shape 1.jpg 898.59 kb Ki…" at bounding box center [495, 239] width 990 height 478
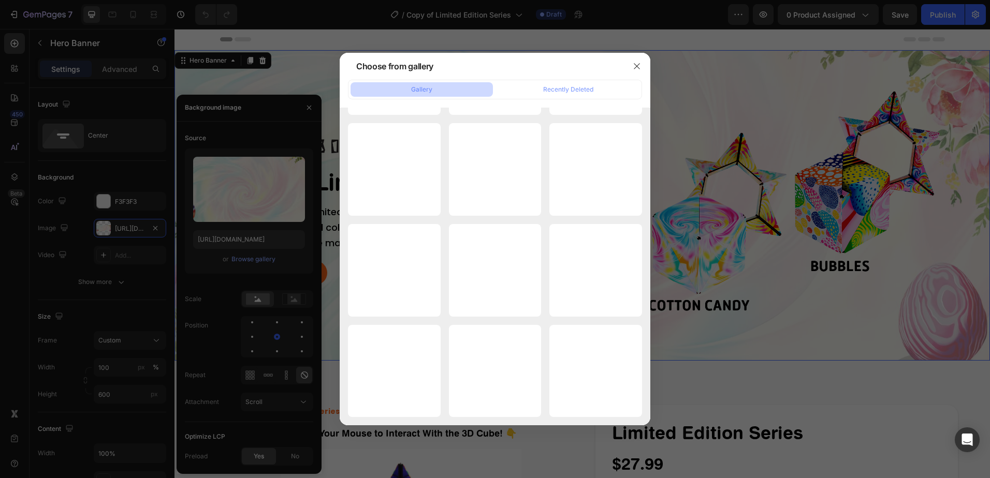
scroll to position [11942, 0]
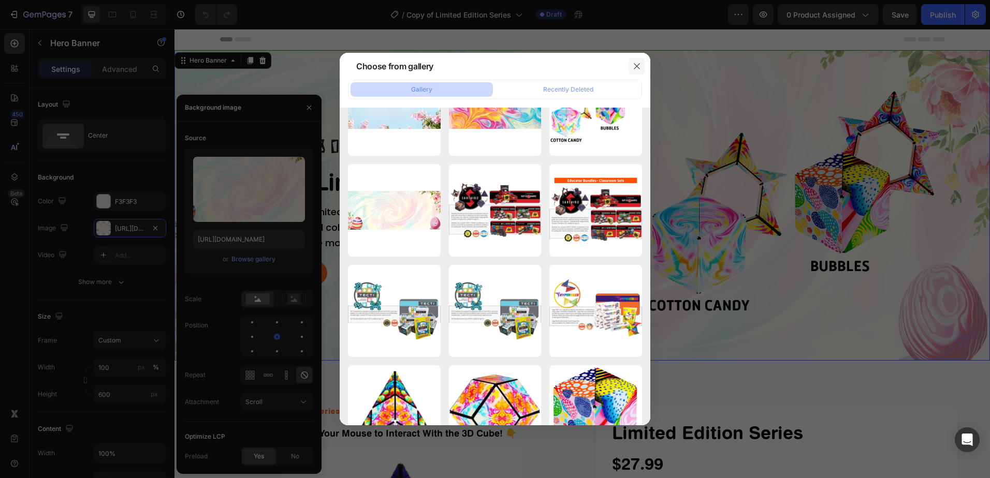
click at [638, 64] on icon "button" at bounding box center [636, 66] width 8 height 8
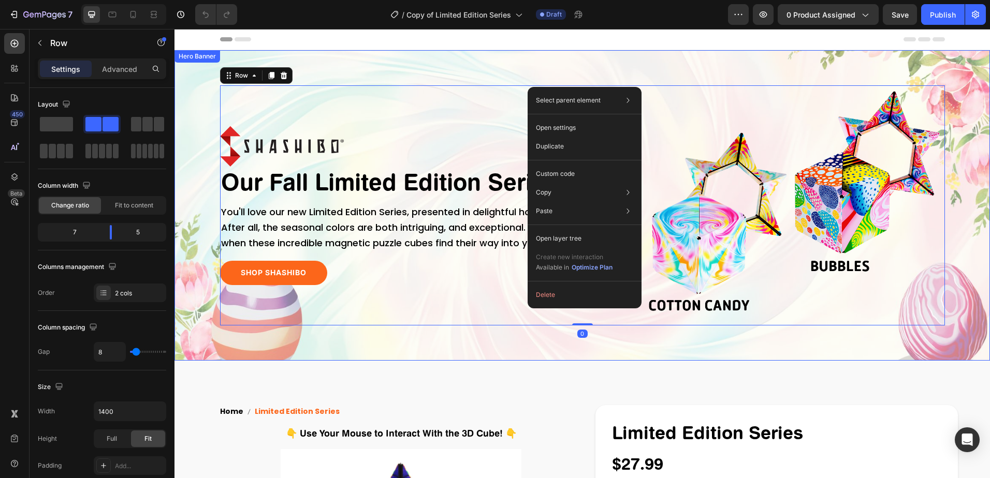
click at [418, 68] on div "Overlay" at bounding box center [581, 205] width 815 height 311
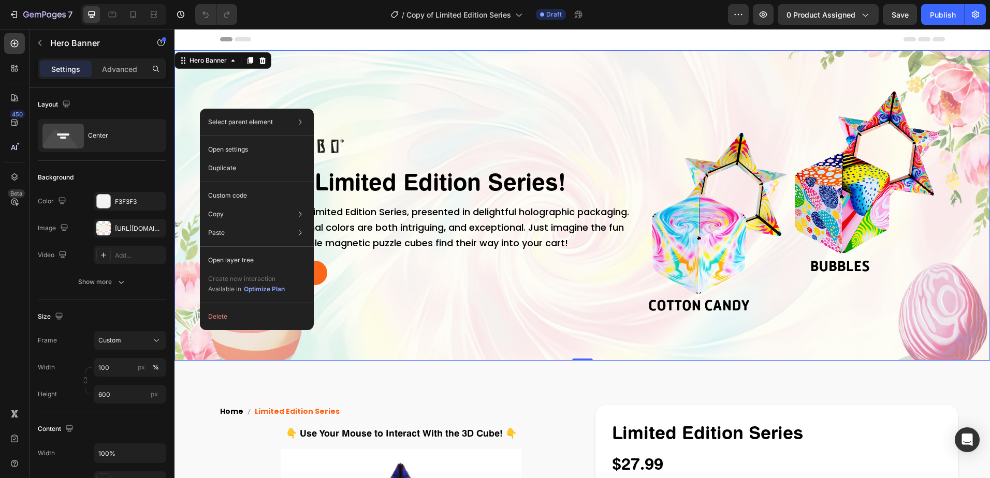
click at [186, 100] on div "Image Image Our Fall Limited Edition Series! Heading You'll love our new Limite…" at bounding box center [581, 205] width 815 height 240
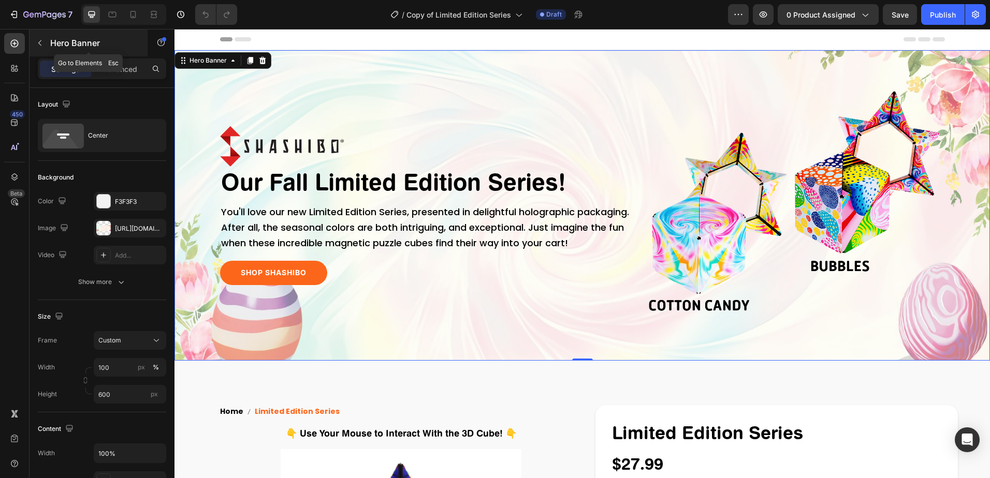
click at [40, 45] on icon "button" at bounding box center [40, 43] width 8 height 8
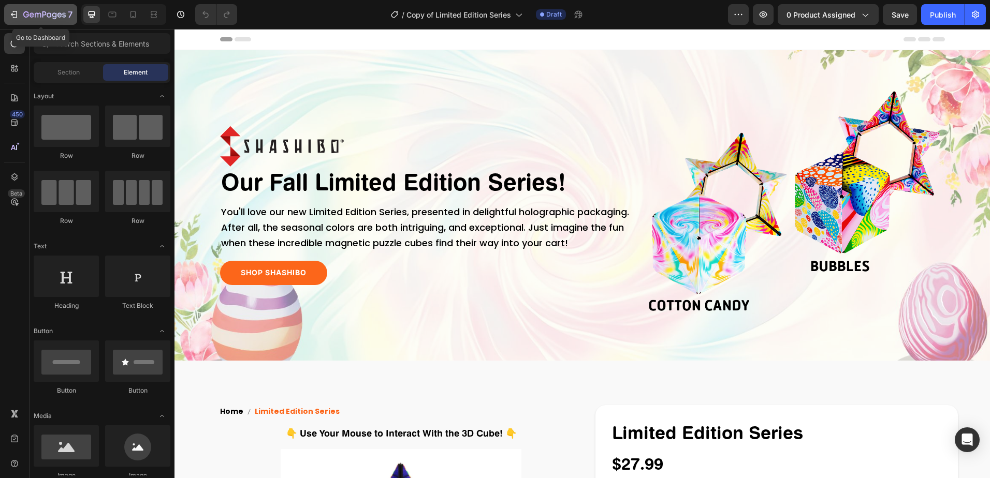
click at [35, 13] on icon "button" at bounding box center [38, 15] width 6 height 5
